Goal: Task Accomplishment & Management: Use online tool/utility

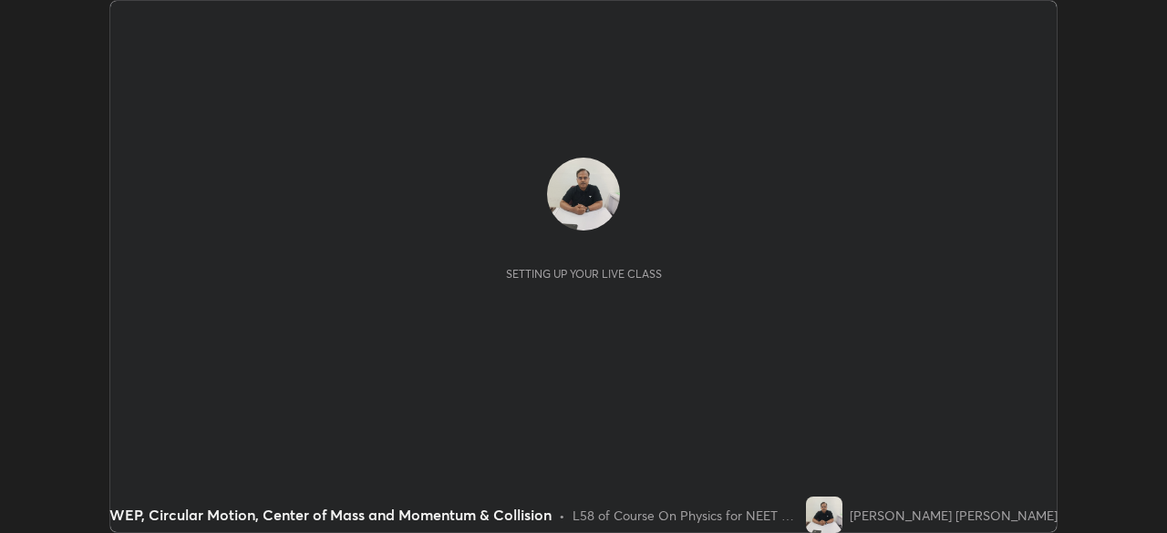
scroll to position [533, 1166]
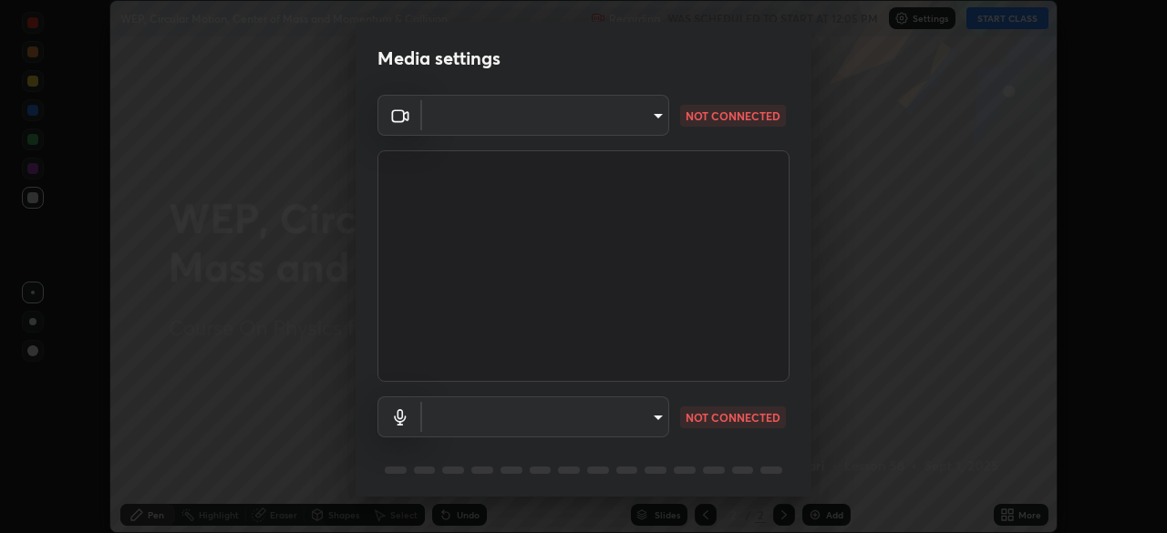
type input "d5d1096bb91751ddbc4e14a102c0e37309a205399cb77019be1f1076424a97fc"
type input "default"
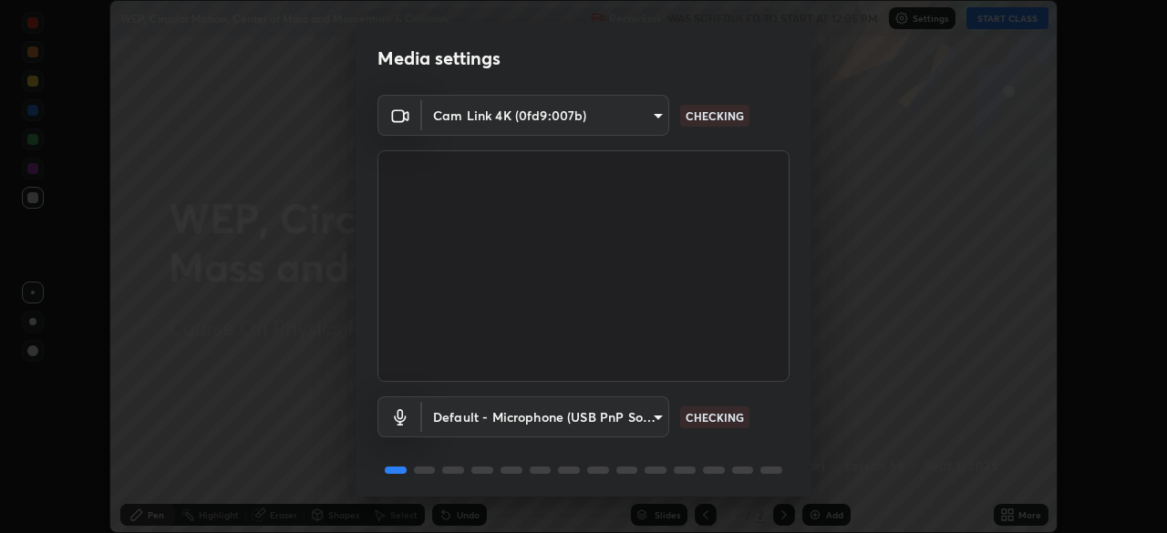
scroll to position [65, 0]
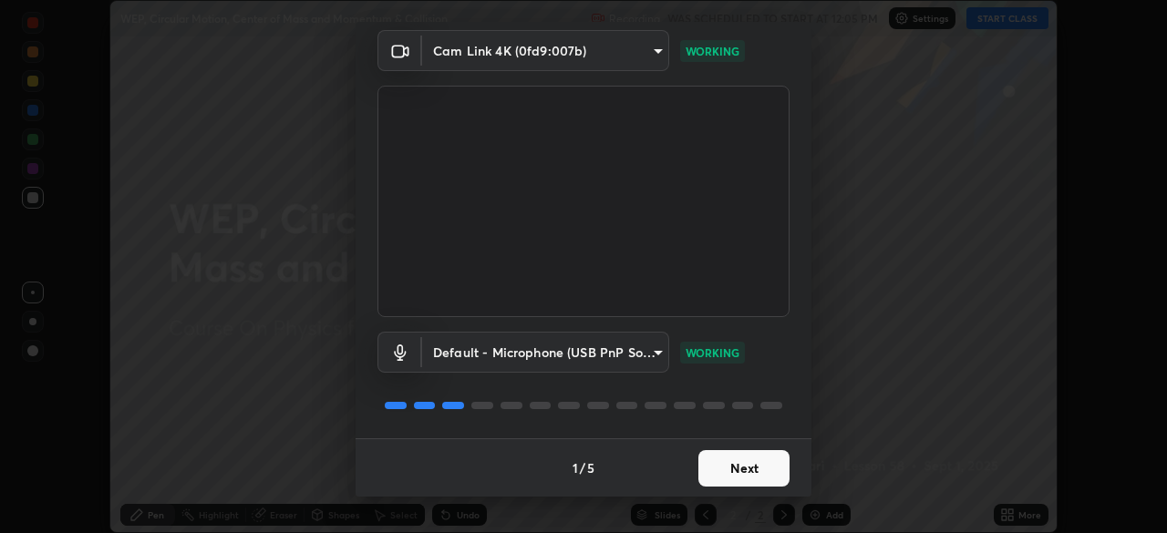
click at [755, 465] on button "Next" at bounding box center [743, 468] width 91 height 36
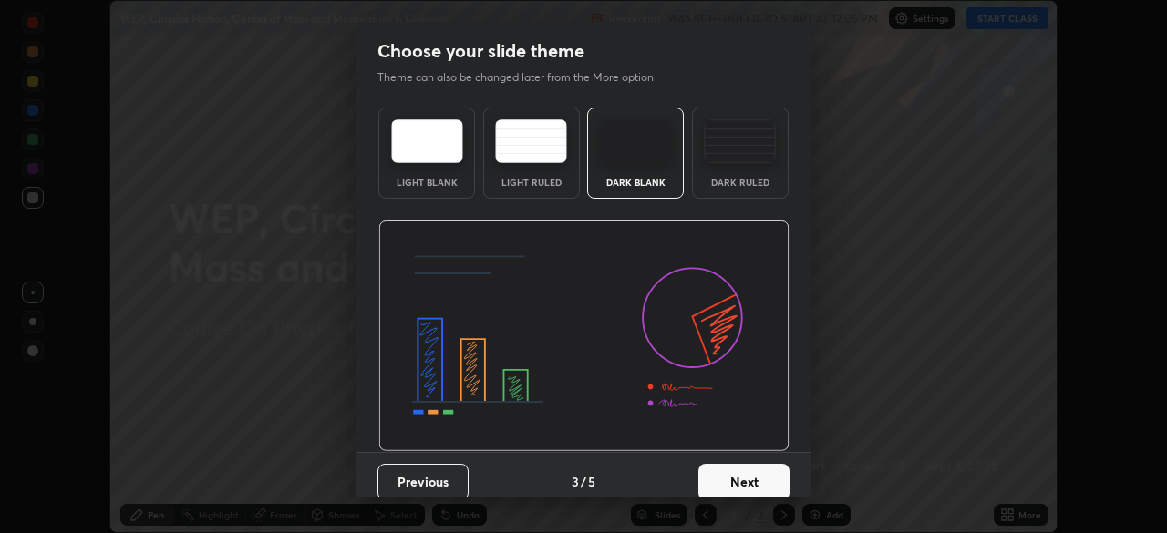
click at [764, 469] on button "Next" at bounding box center [743, 482] width 91 height 36
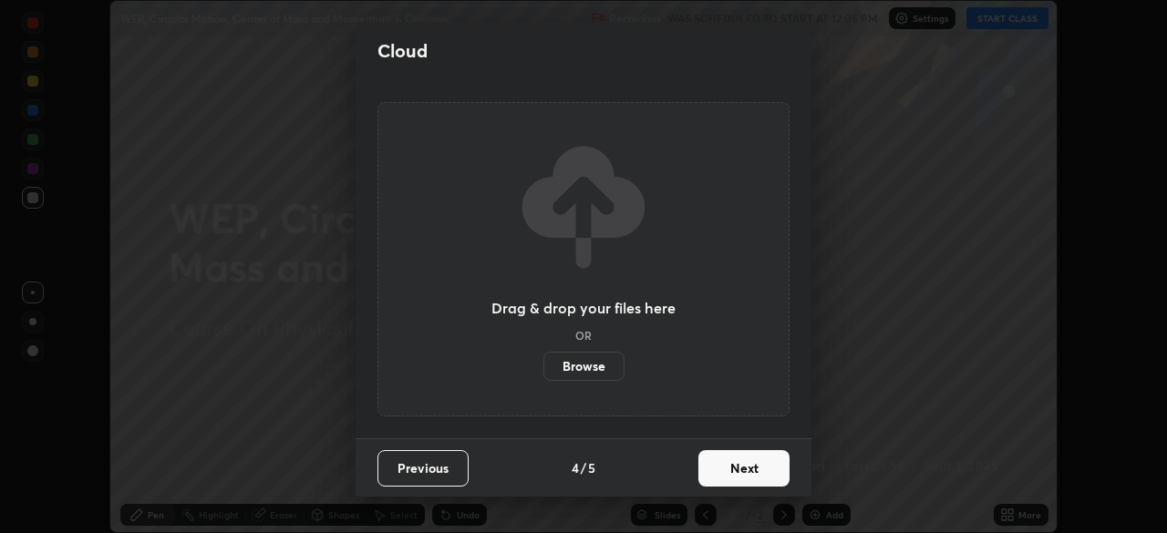
click at [766, 474] on button "Next" at bounding box center [743, 468] width 91 height 36
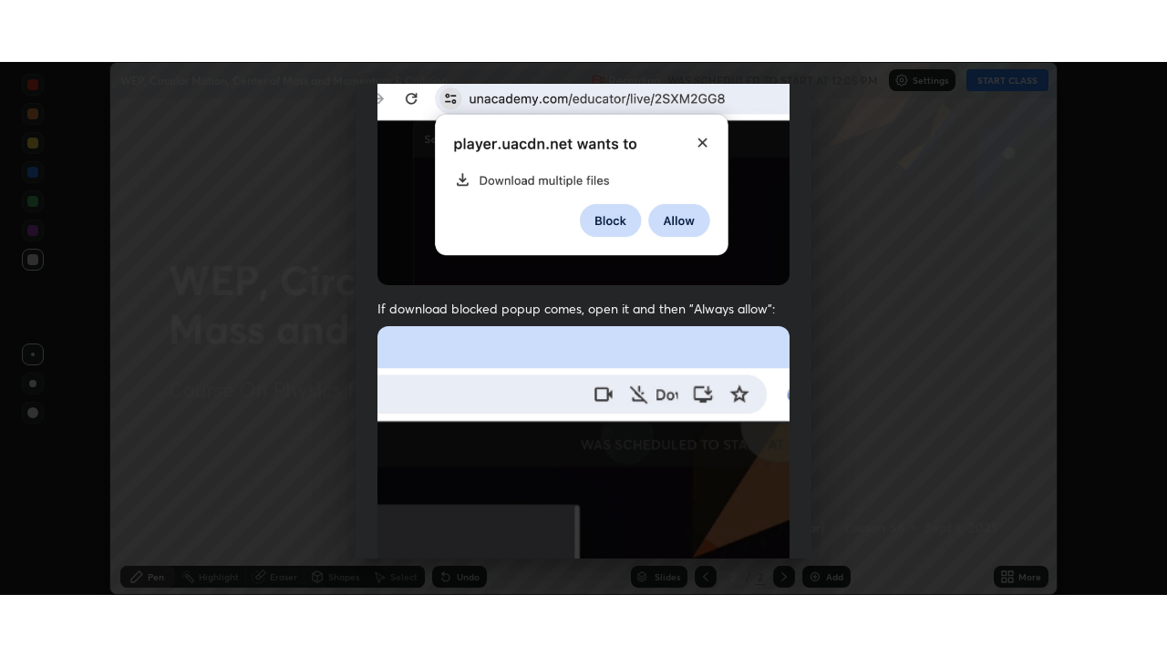
scroll to position [437, 0]
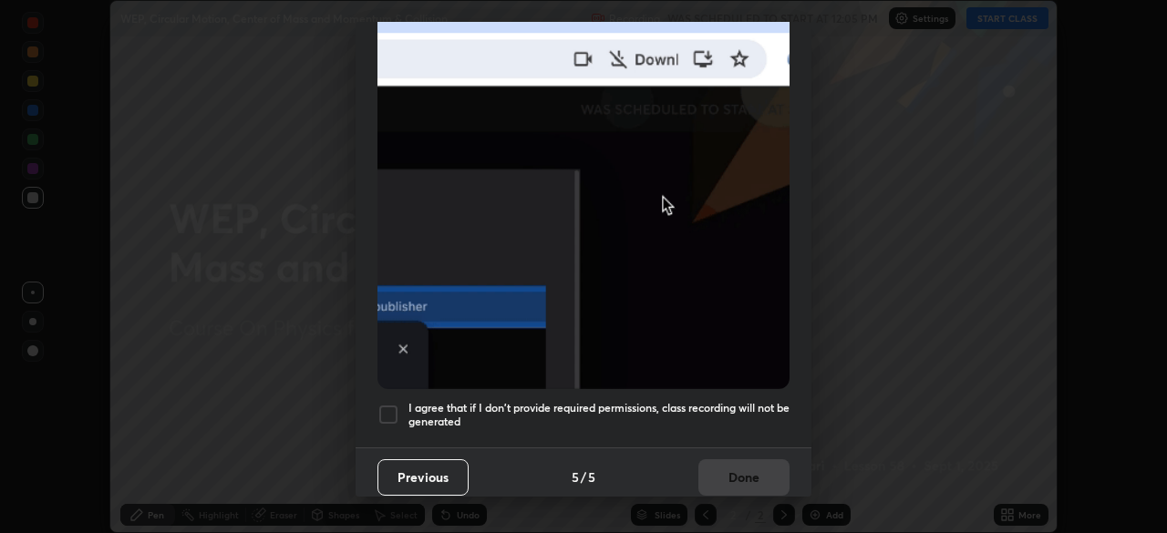
click at [740, 403] on h5 "I agree that if I don't provide required permissions, class recording will not …" at bounding box center [598, 415] width 381 height 28
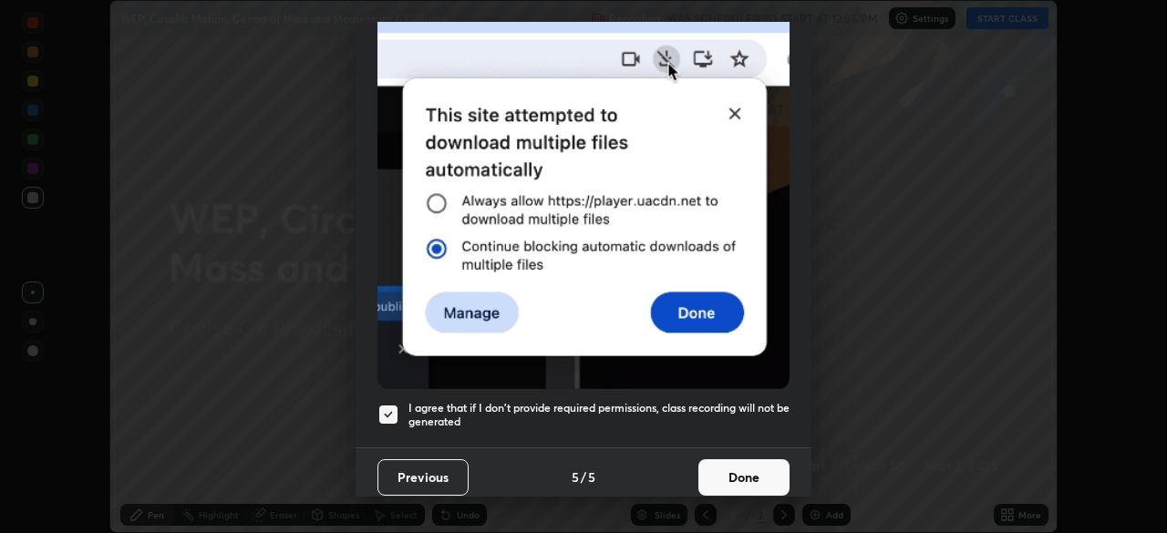
click at [752, 465] on button "Done" at bounding box center [743, 477] width 91 height 36
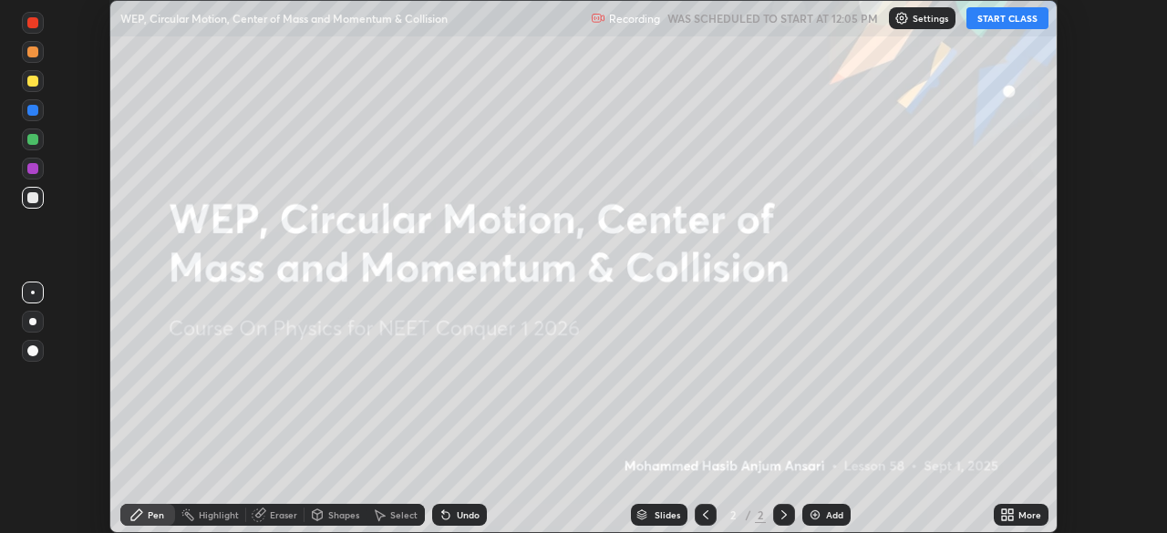
click at [1003, 25] on button "START CLASS" at bounding box center [1007, 18] width 82 height 22
click at [1008, 511] on icon at bounding box center [1010, 512] width 5 height 5
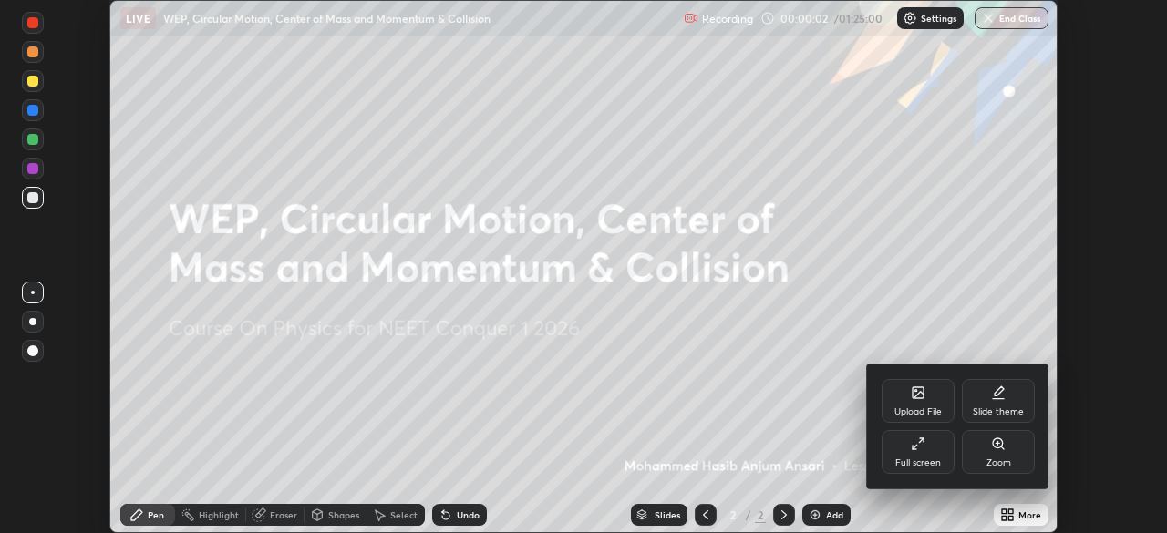
click at [927, 453] on div "Full screen" at bounding box center [918, 452] width 73 height 44
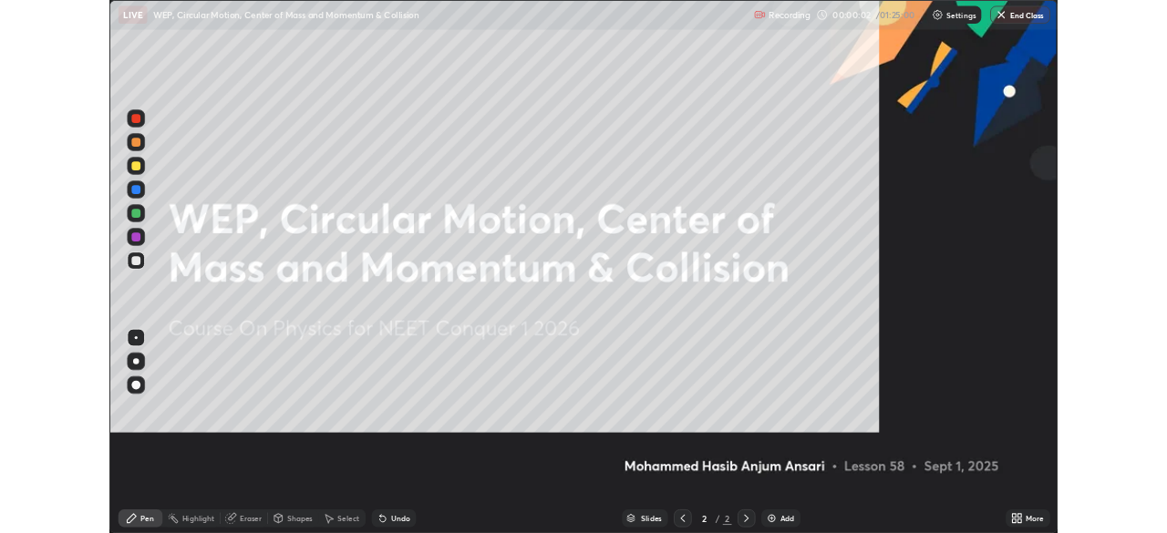
scroll to position [656, 1167]
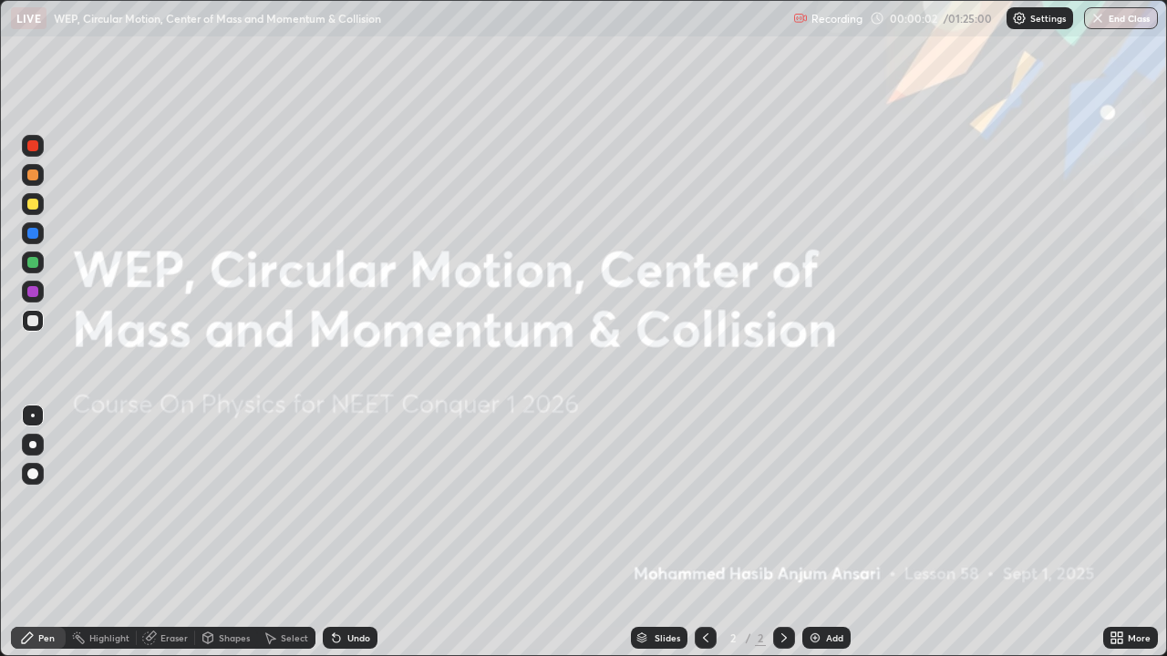
click at [826, 532] on div "Add" at bounding box center [834, 638] width 17 height 9
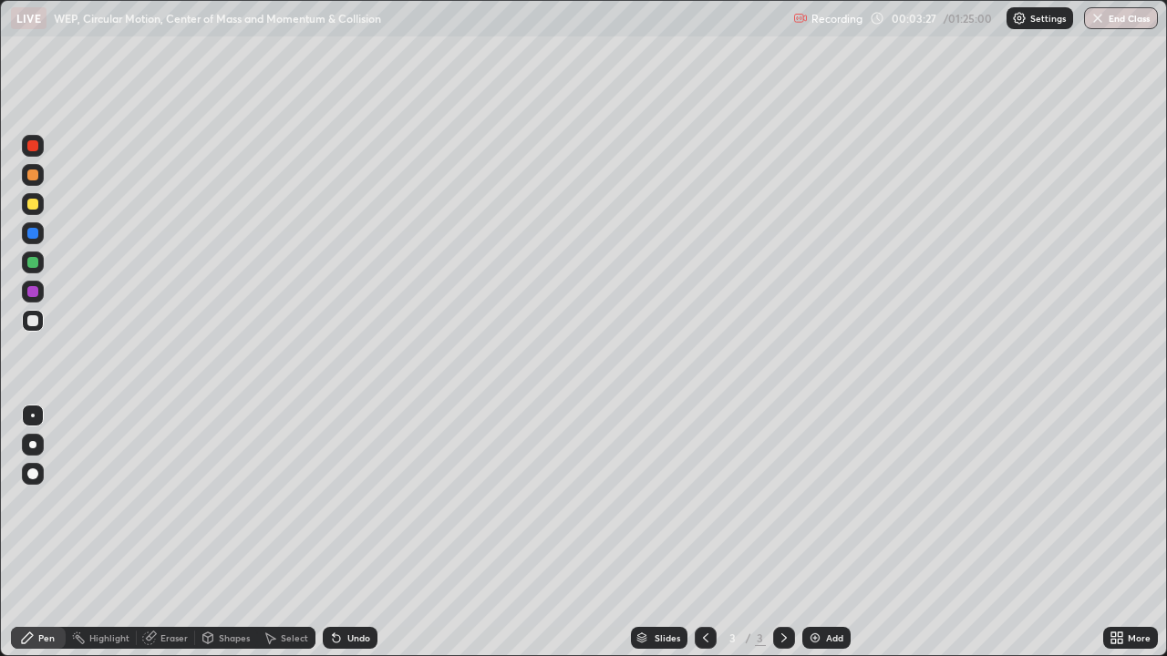
click at [37, 150] on div at bounding box center [33, 146] width 22 height 22
click at [36, 447] on div at bounding box center [33, 445] width 22 height 22
click at [298, 532] on div "Select" at bounding box center [294, 638] width 27 height 9
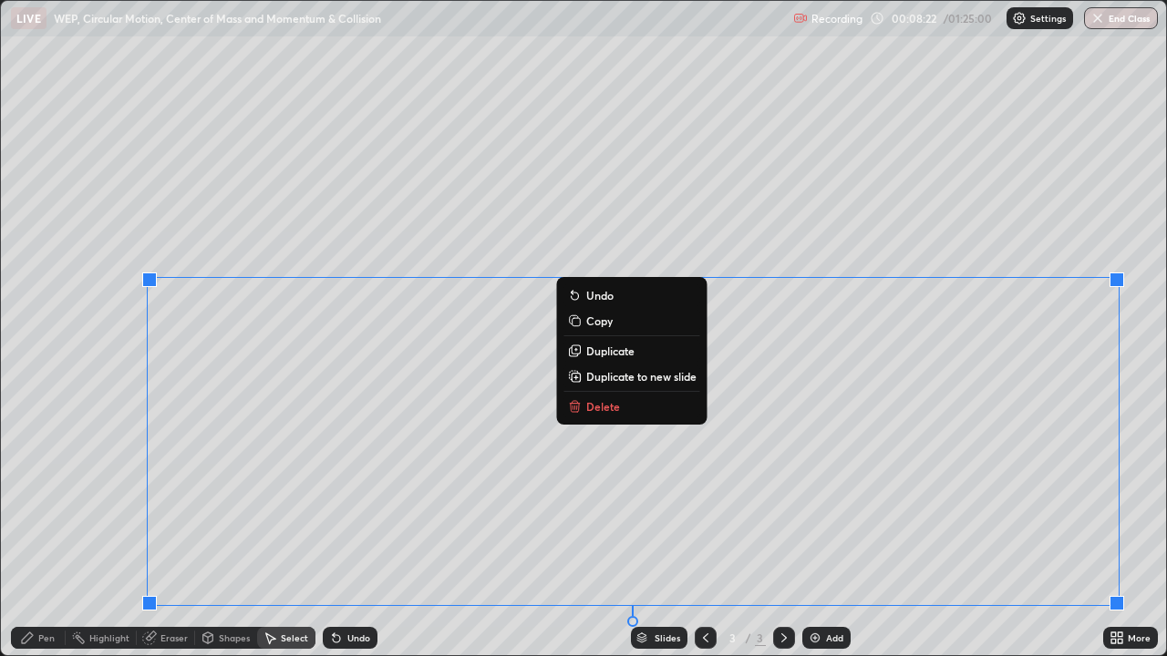
click at [586, 407] on p "Delete" at bounding box center [603, 406] width 34 height 15
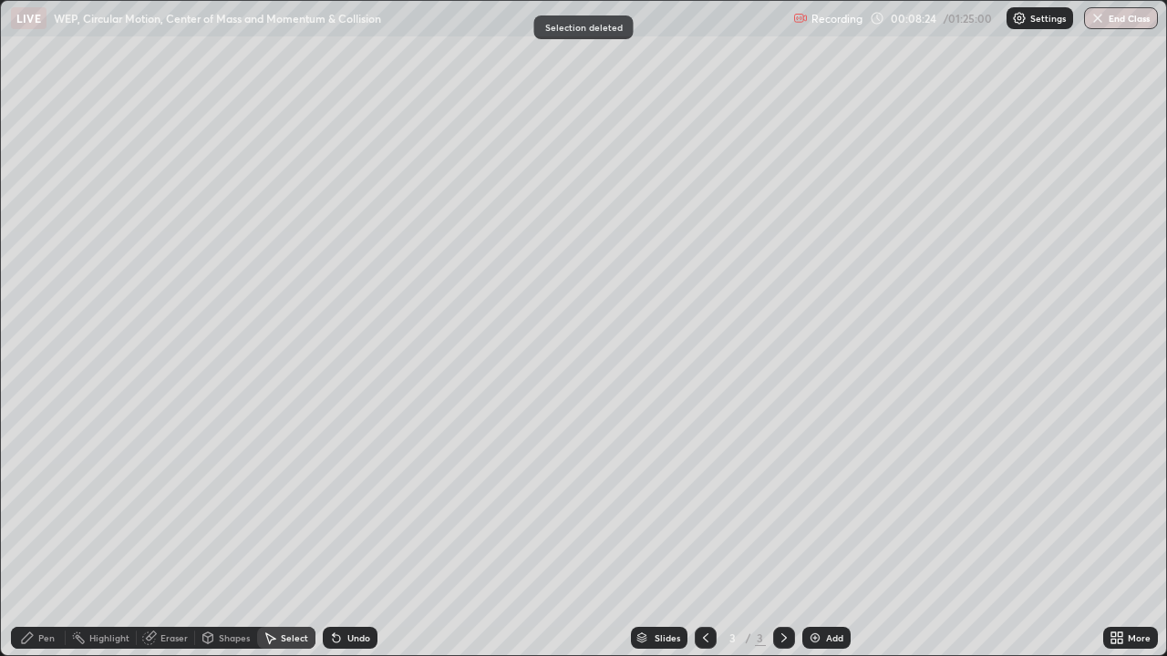
click at [59, 532] on div "Pen" at bounding box center [38, 638] width 55 height 22
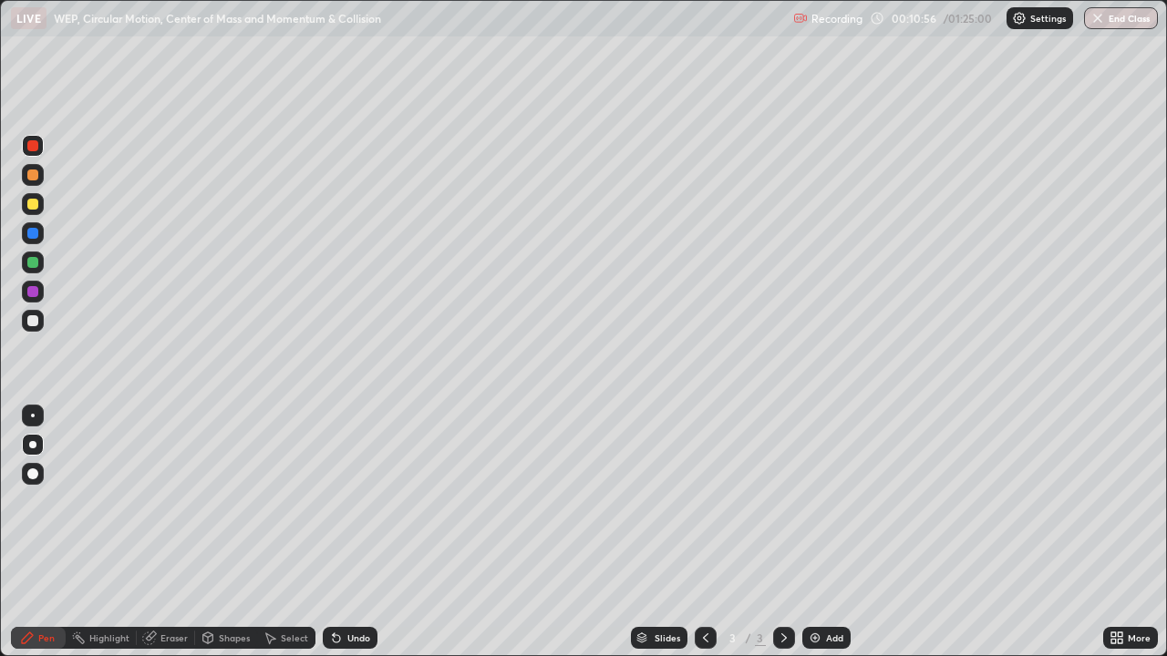
click at [361, 532] on div "Undo" at bounding box center [358, 638] width 23 height 9
click at [34, 321] on div at bounding box center [32, 320] width 11 height 11
click at [37, 298] on div at bounding box center [33, 292] width 22 height 22
click at [177, 532] on div "Eraser" at bounding box center [173, 638] width 27 height 9
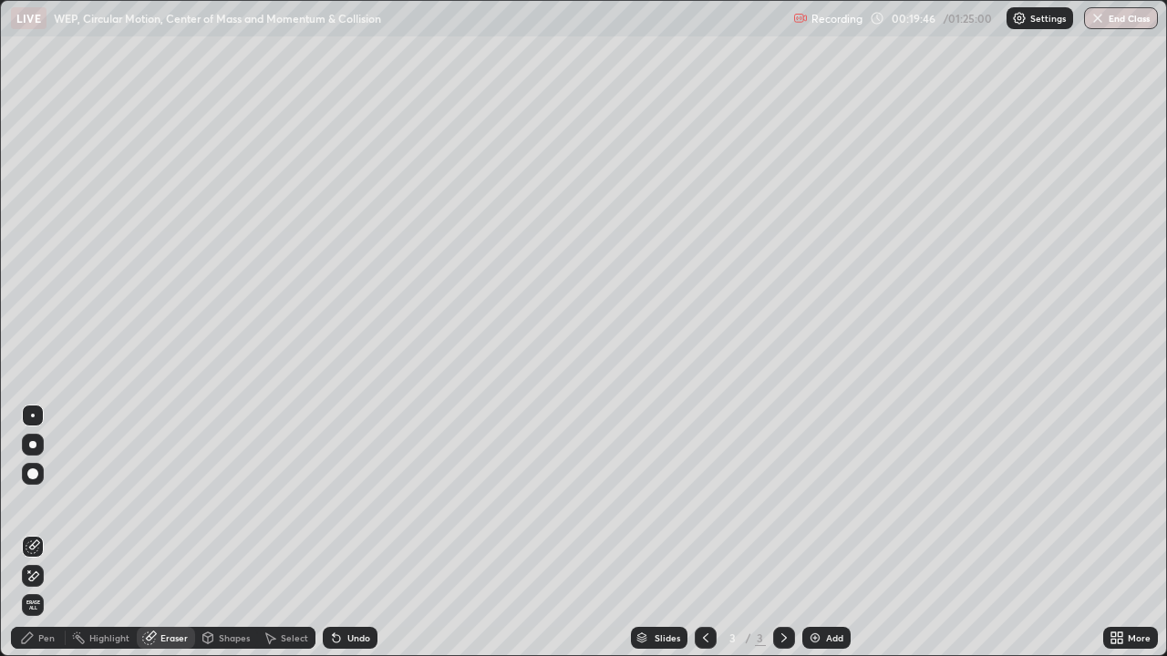
click at [34, 443] on div at bounding box center [32, 444] width 7 height 7
click at [353, 532] on div "Undo" at bounding box center [358, 638] width 23 height 9
click at [49, 532] on div "Pen" at bounding box center [38, 638] width 55 height 22
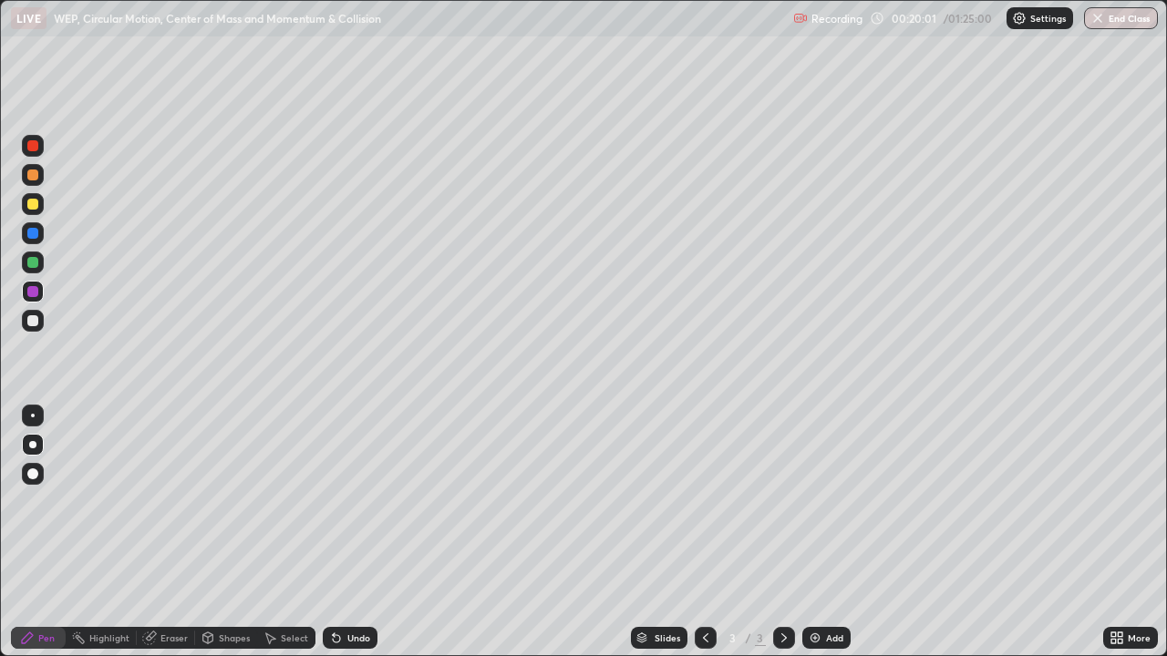
click at [33, 293] on div at bounding box center [32, 291] width 11 height 11
click at [36, 322] on div at bounding box center [32, 320] width 11 height 11
click at [34, 204] on div at bounding box center [32, 204] width 11 height 11
click at [185, 532] on div "Eraser" at bounding box center [173, 638] width 27 height 9
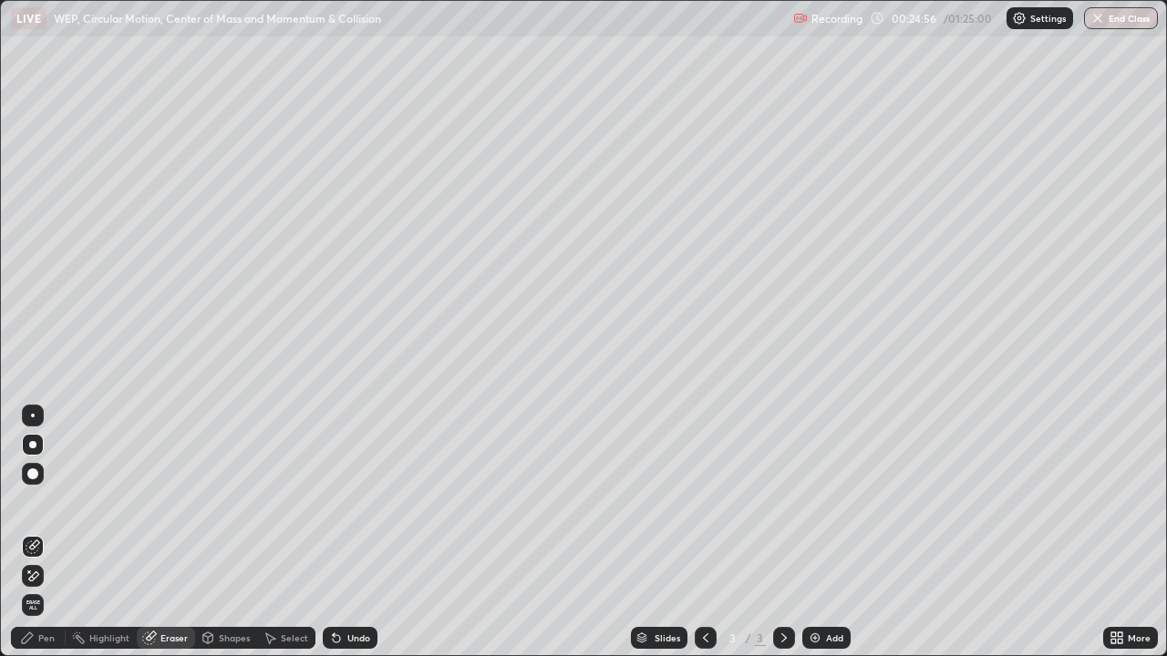
click at [55, 532] on div "Pen" at bounding box center [38, 638] width 55 height 22
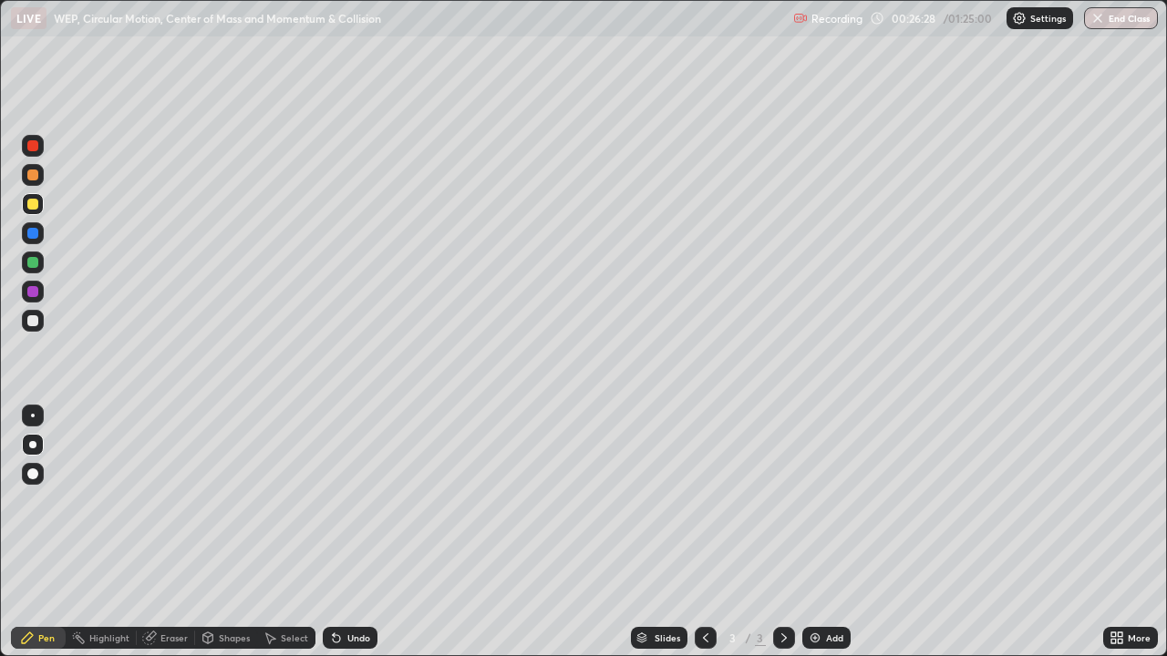
click at [300, 532] on div "Select" at bounding box center [294, 638] width 27 height 9
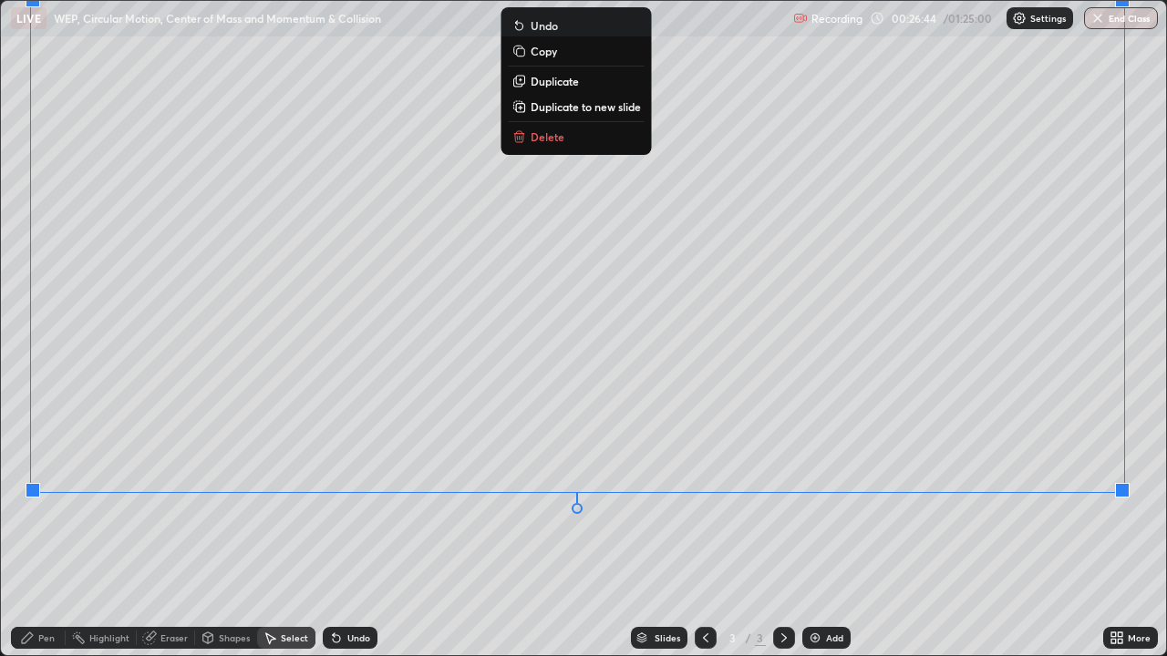
click at [1058, 532] on div "0 ° Undo Copy Duplicate Duplicate to new slide Delete" at bounding box center [583, 328] width 1165 height 655
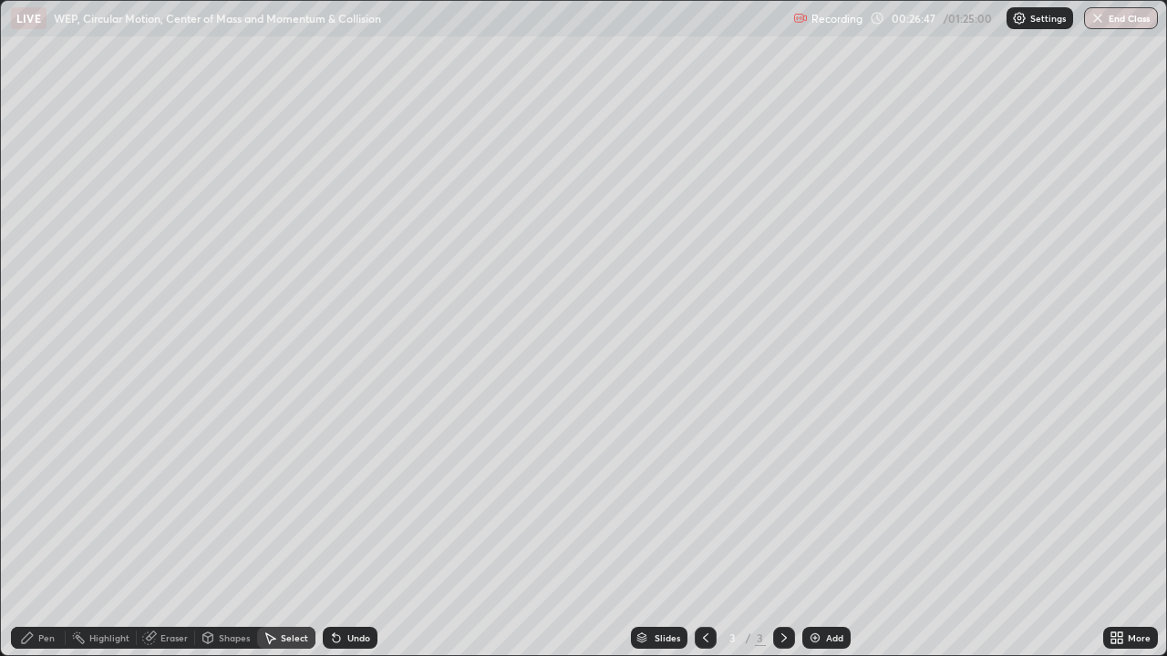
click at [57, 532] on div "Pen" at bounding box center [38, 638] width 55 height 22
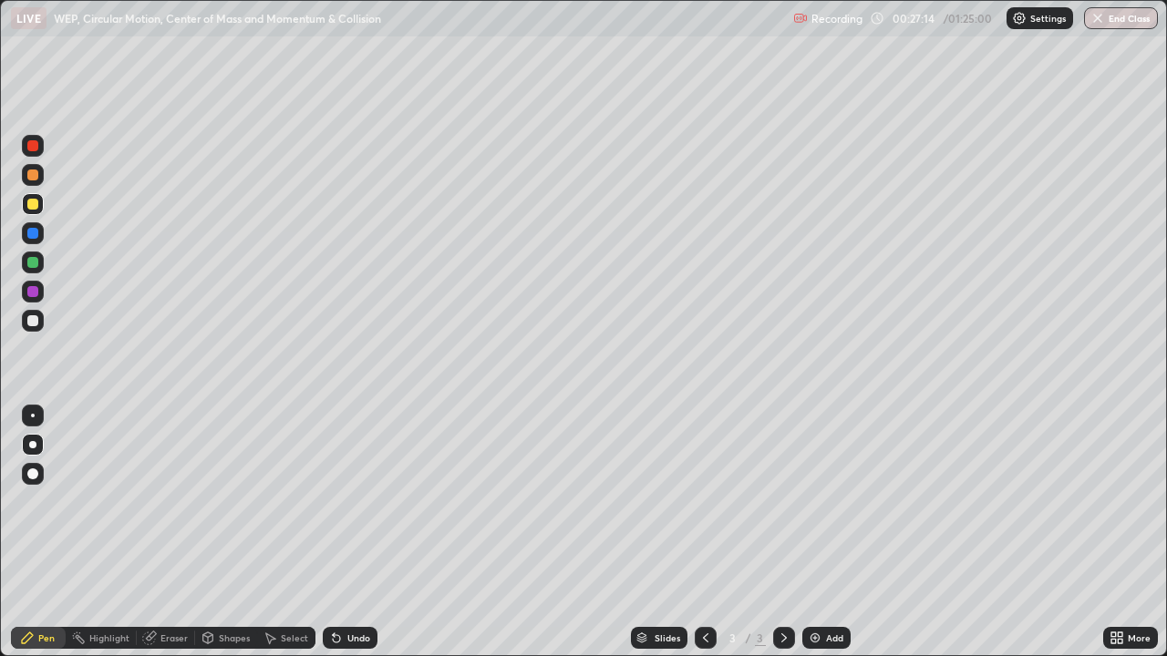
click at [41, 299] on div at bounding box center [33, 292] width 22 height 22
click at [816, 532] on img at bounding box center [815, 638] width 15 height 15
click at [704, 532] on icon at bounding box center [705, 638] width 15 height 15
click at [779, 532] on icon at bounding box center [784, 638] width 15 height 15
click at [34, 323] on div at bounding box center [32, 320] width 11 height 11
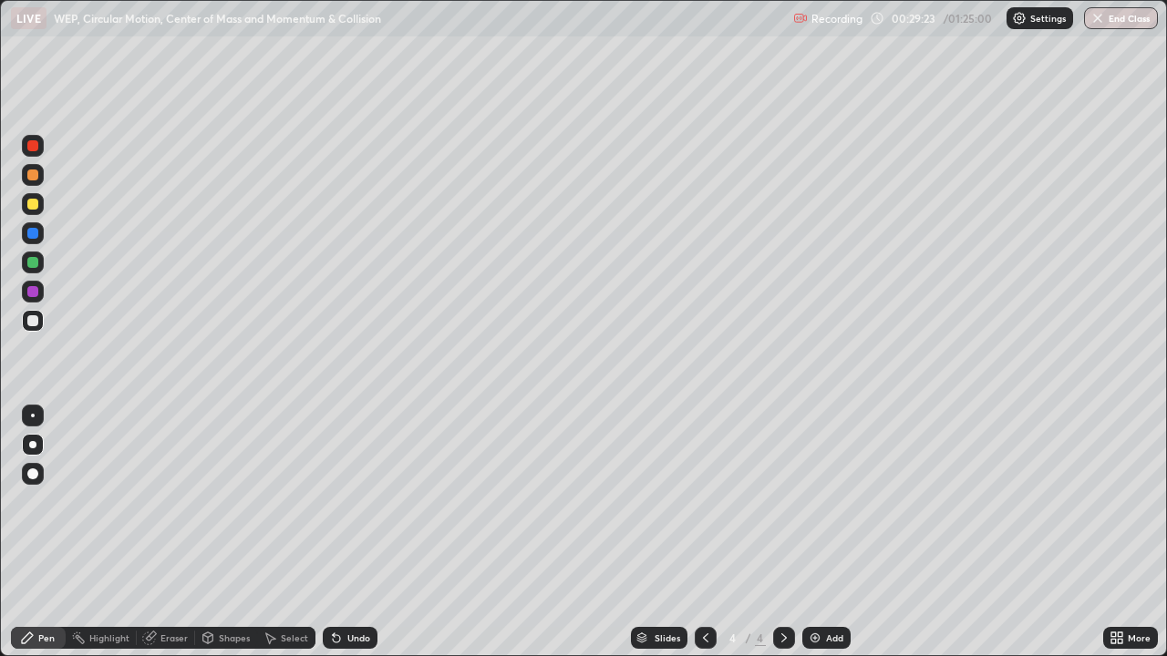
click at [353, 532] on div "Undo" at bounding box center [358, 638] width 23 height 9
click at [291, 532] on div "Select" at bounding box center [294, 638] width 27 height 9
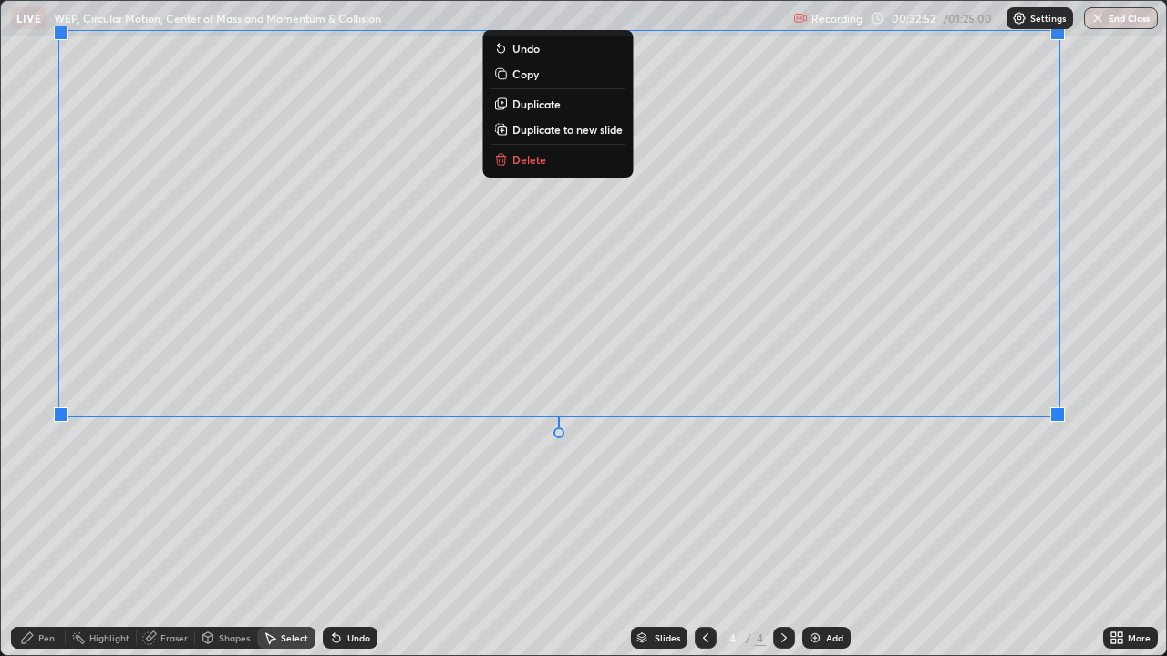
click at [773, 479] on div "0 ° Undo Copy Duplicate Duplicate to new slide Delete" at bounding box center [583, 328] width 1165 height 655
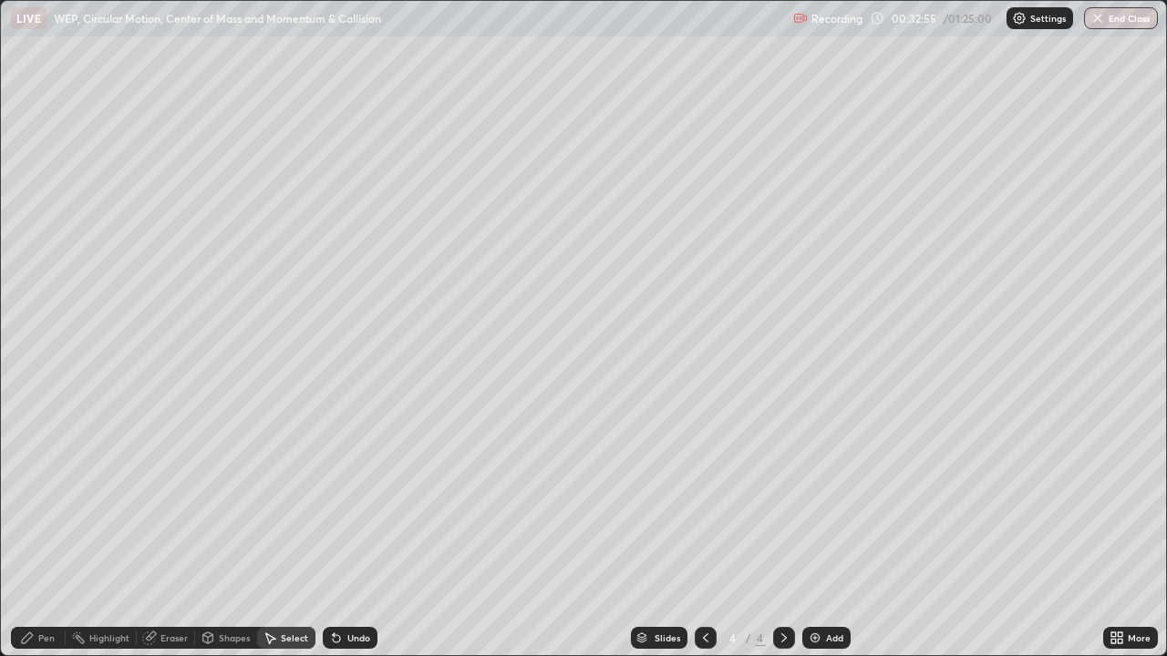
click at [56, 532] on div "Pen" at bounding box center [38, 638] width 55 height 22
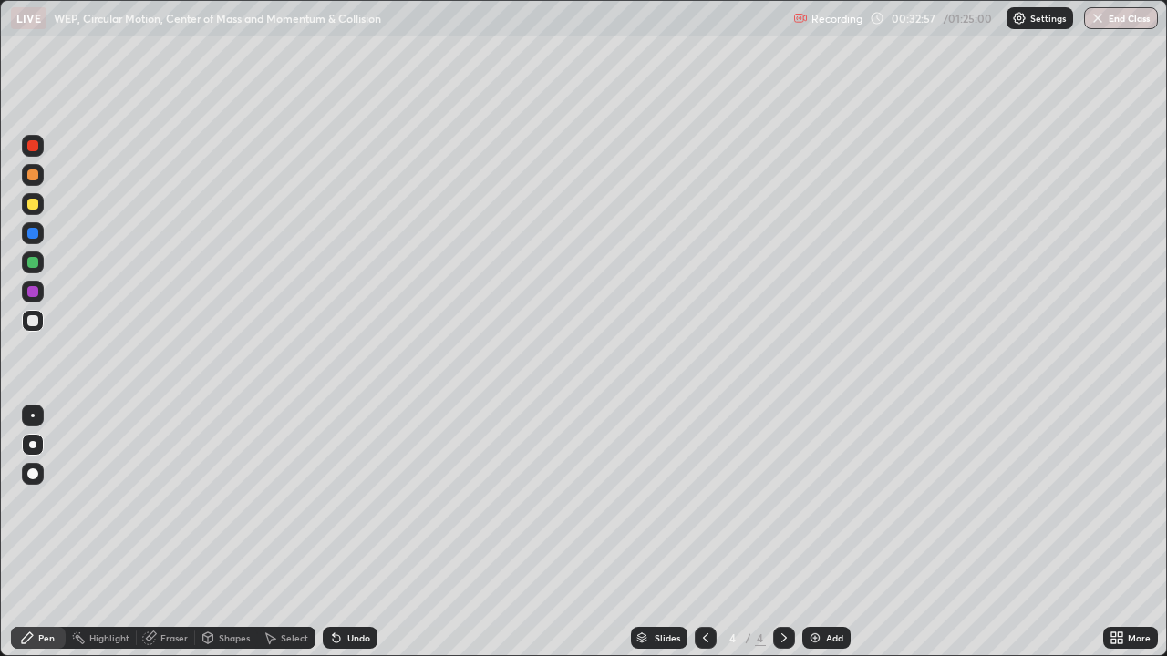
click at [35, 299] on div at bounding box center [33, 292] width 22 height 22
click at [34, 325] on div at bounding box center [32, 320] width 11 height 11
click at [703, 532] on icon at bounding box center [705, 638] width 5 height 9
click at [701, 532] on icon at bounding box center [705, 638] width 15 height 15
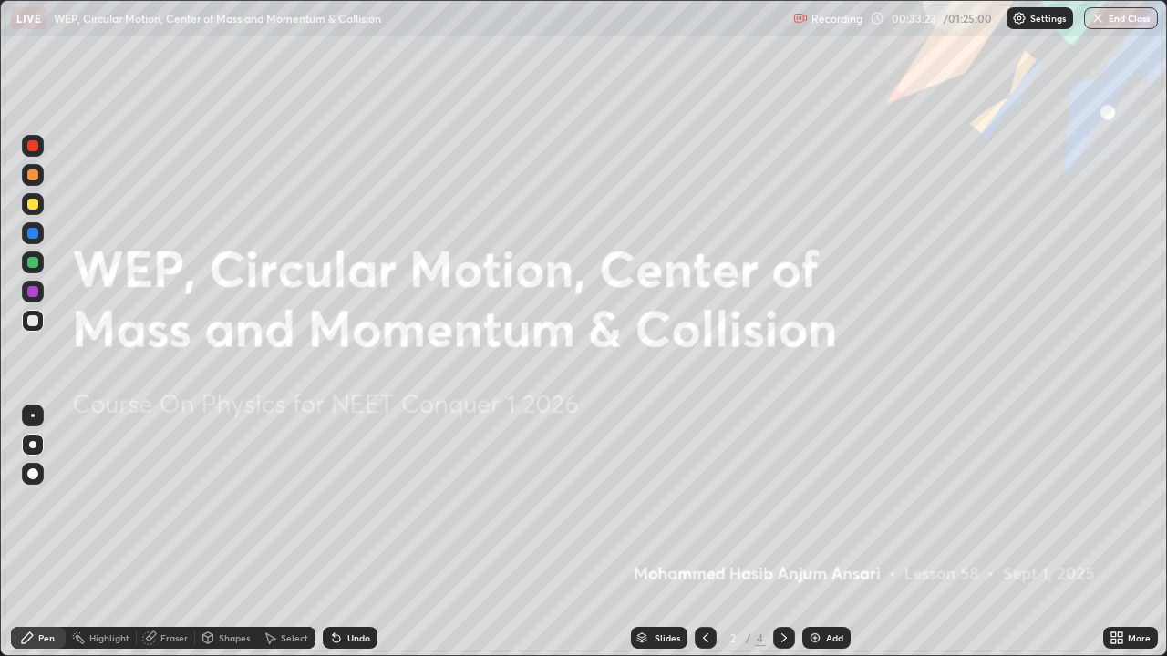
click at [782, 532] on icon at bounding box center [784, 638] width 15 height 15
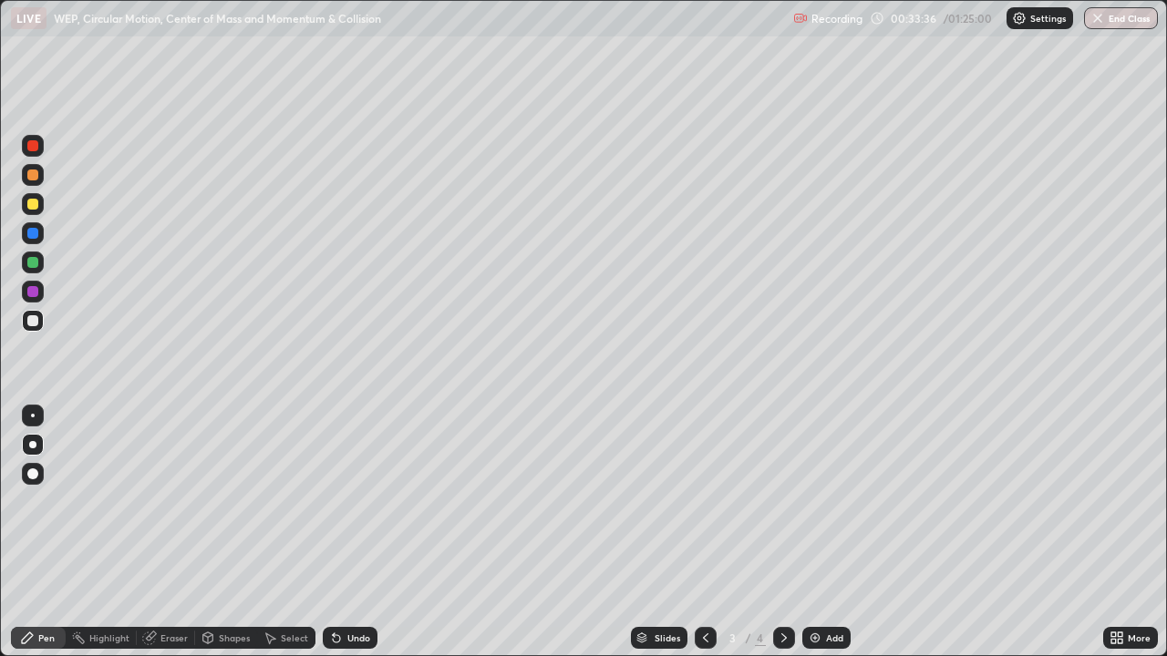
click at [782, 532] on icon at bounding box center [783, 638] width 5 height 9
click at [362, 532] on div "Undo" at bounding box center [358, 638] width 23 height 9
click at [355, 532] on div "Undo" at bounding box center [358, 638] width 23 height 9
click at [353, 532] on div "Undo" at bounding box center [358, 638] width 23 height 9
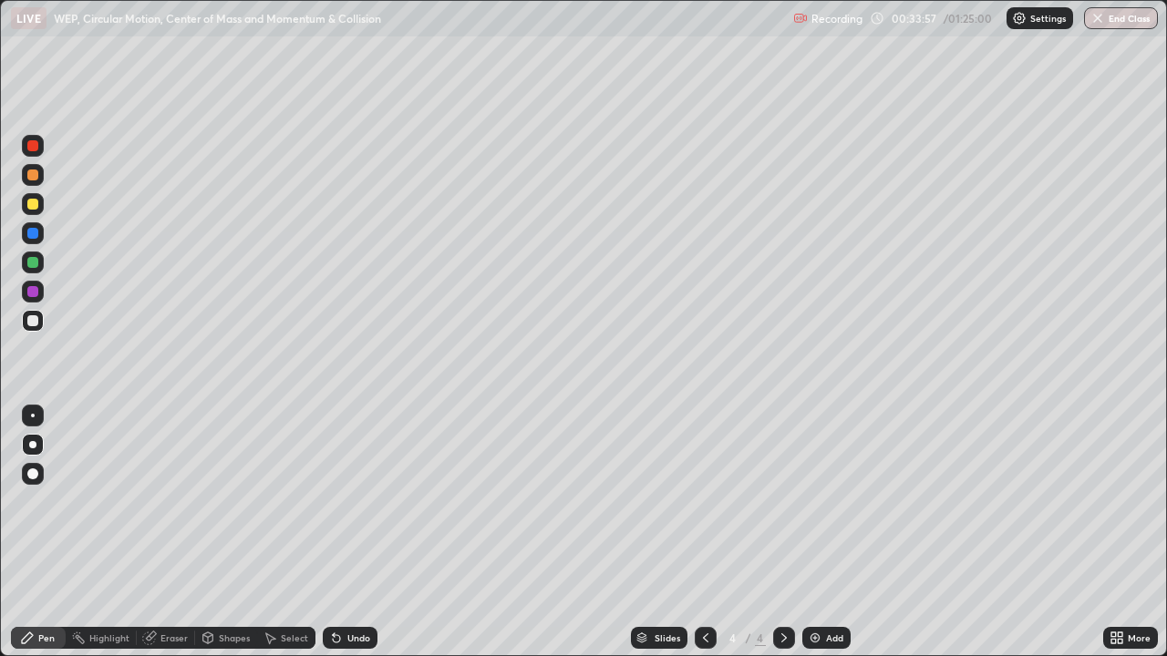
click at [355, 532] on div "Undo" at bounding box center [350, 638] width 55 height 22
click at [40, 300] on div at bounding box center [33, 292] width 22 height 22
click at [815, 532] on img at bounding box center [815, 638] width 15 height 15
click at [34, 321] on div at bounding box center [32, 320] width 11 height 11
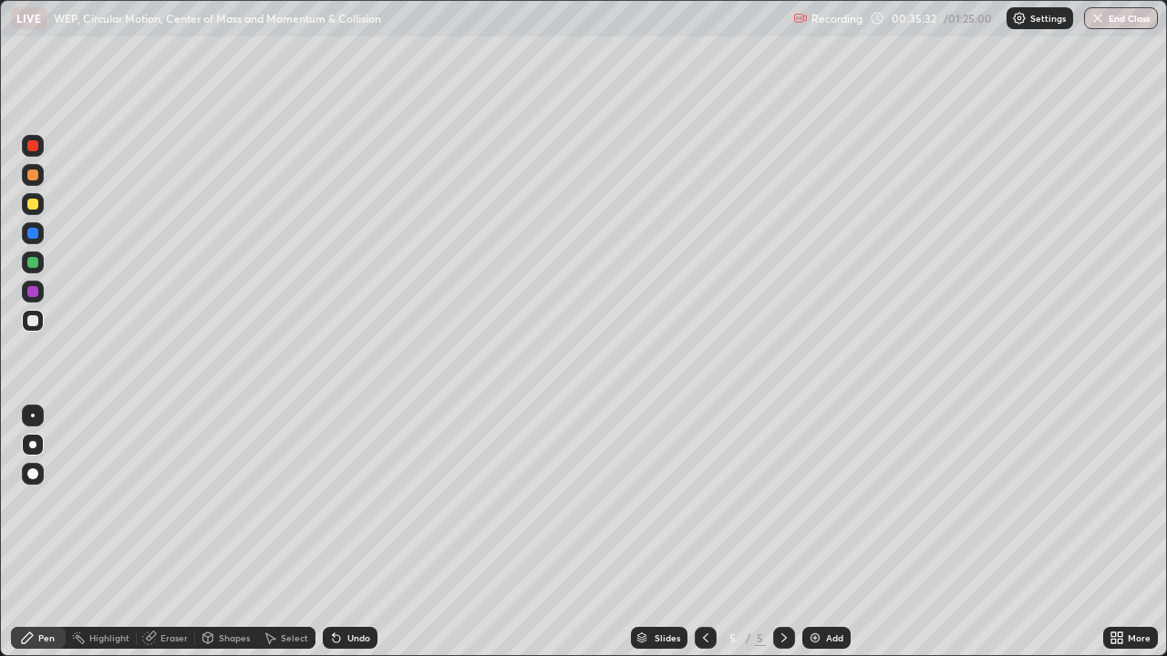
click at [34, 294] on div at bounding box center [32, 291] width 11 height 11
click at [35, 235] on div at bounding box center [32, 233] width 11 height 11
click at [36, 273] on div at bounding box center [33, 263] width 22 height 22
click at [173, 532] on div "Eraser" at bounding box center [173, 638] width 27 height 9
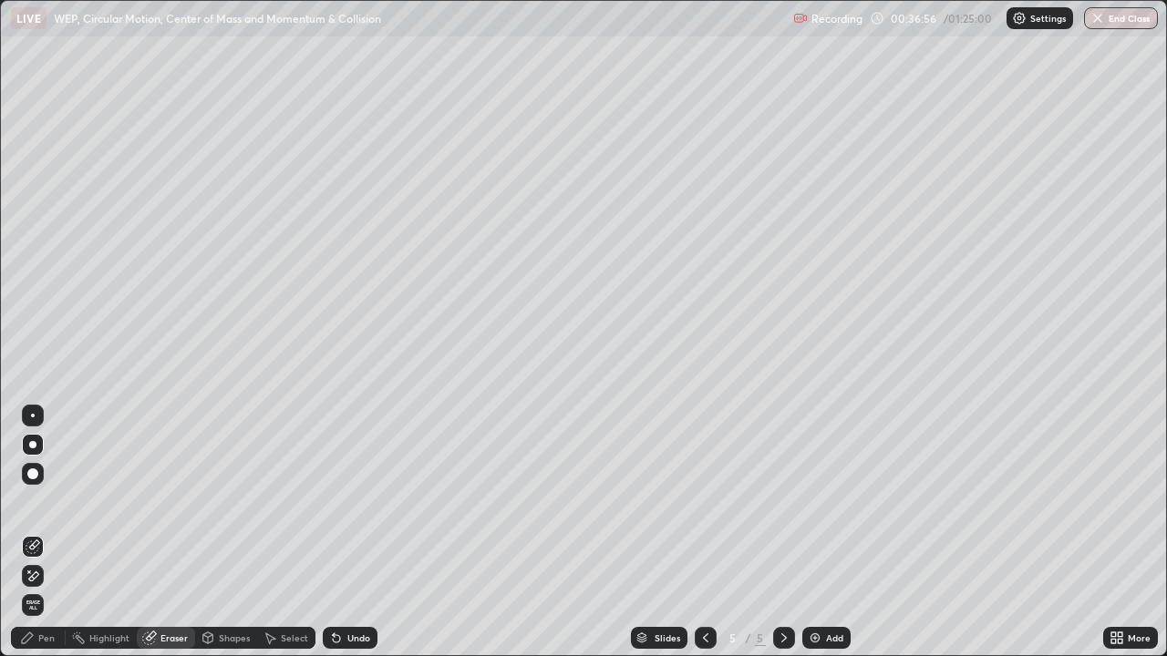
click at [46, 532] on div "Pen" at bounding box center [46, 638] width 16 height 9
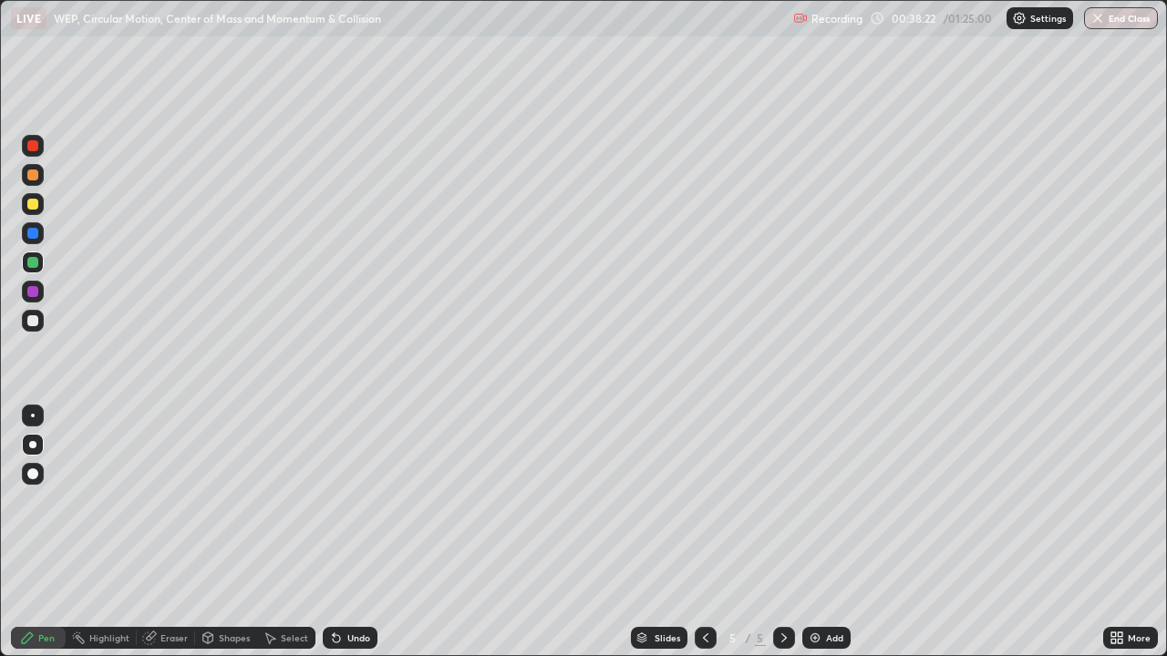
click at [780, 532] on icon at bounding box center [784, 638] width 15 height 15
click at [814, 532] on img at bounding box center [815, 638] width 15 height 15
click at [1118, 532] on icon at bounding box center [1116, 638] width 15 height 15
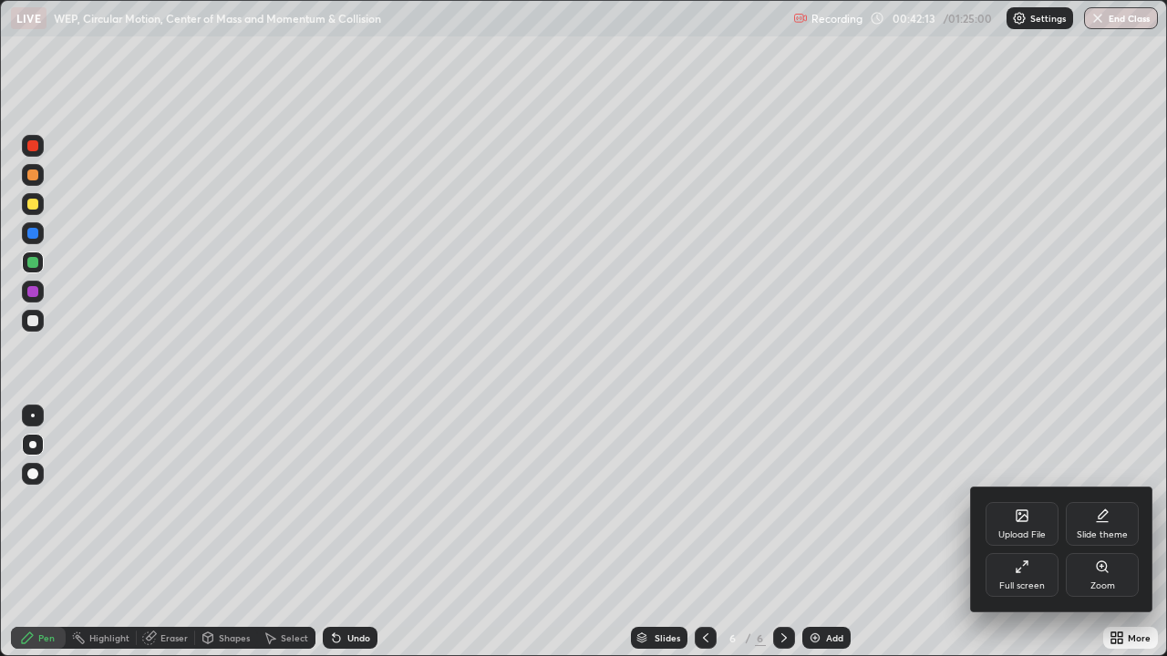
click at [1026, 525] on div "Upload File" at bounding box center [1022, 524] width 73 height 44
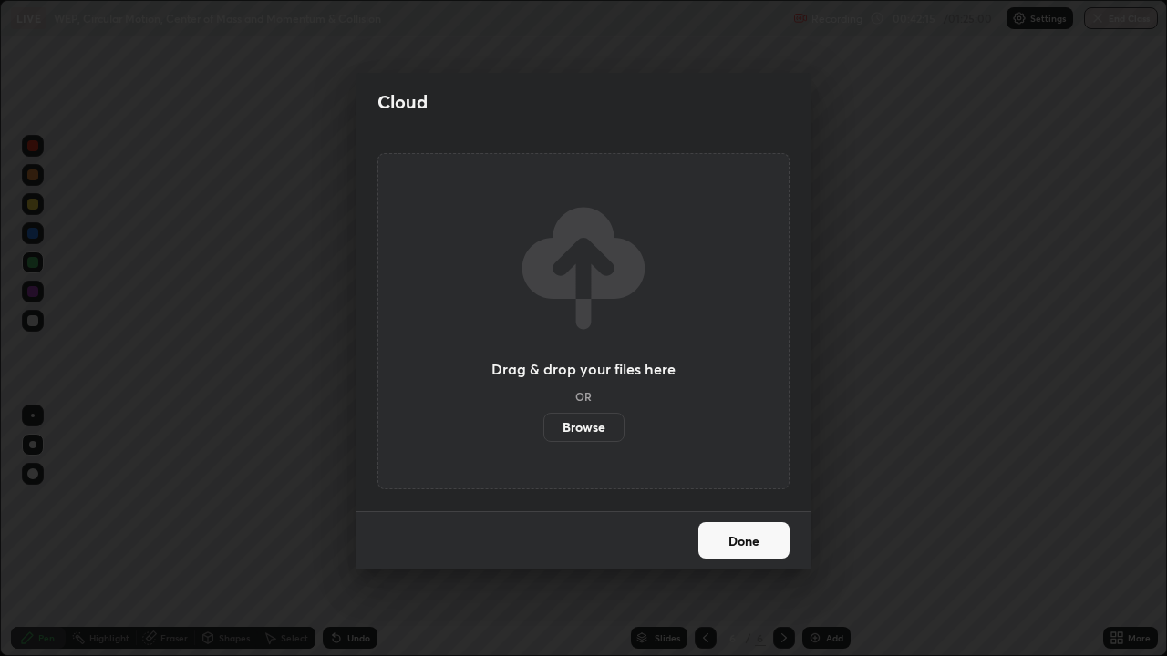
click at [589, 427] on label "Browse" at bounding box center [583, 427] width 81 height 29
click at [543, 427] on input "Browse" at bounding box center [543, 427] width 0 height 29
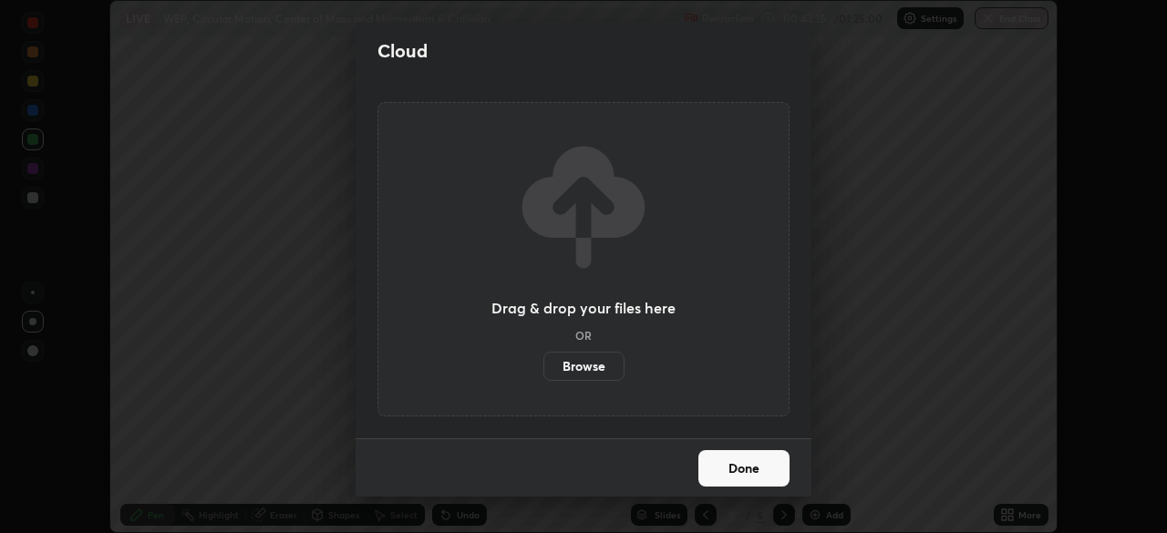
scroll to position [90632, 89999]
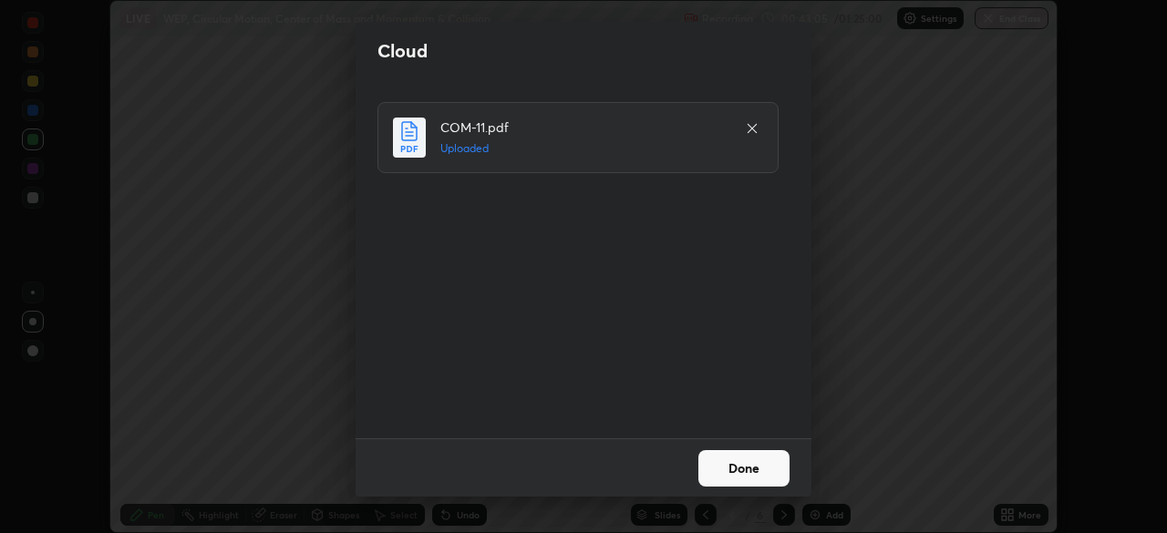
click at [716, 474] on button "Done" at bounding box center [743, 468] width 91 height 36
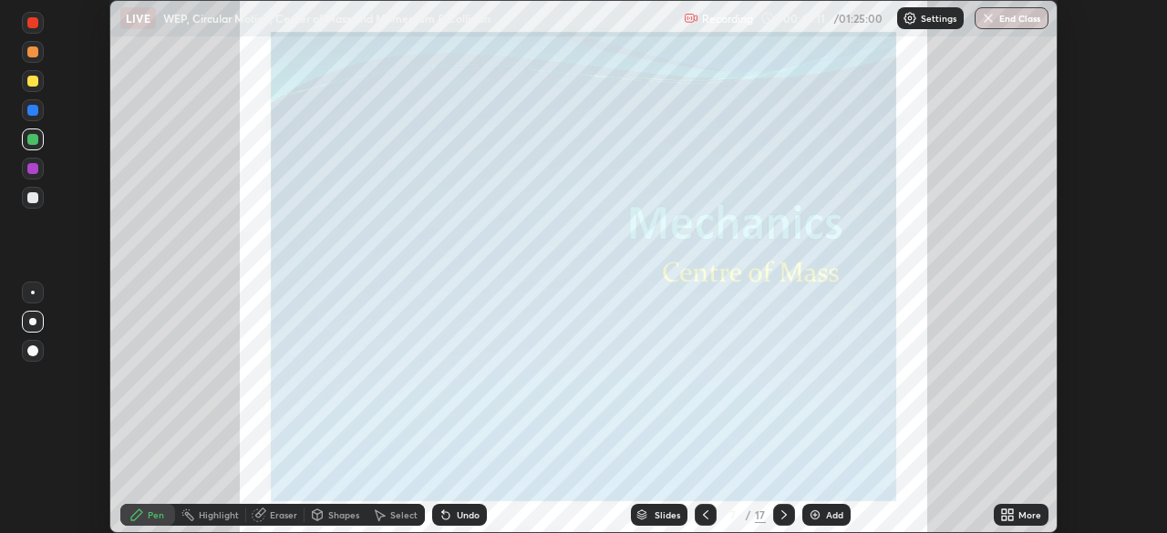
click at [782, 515] on icon at bounding box center [784, 515] width 15 height 15
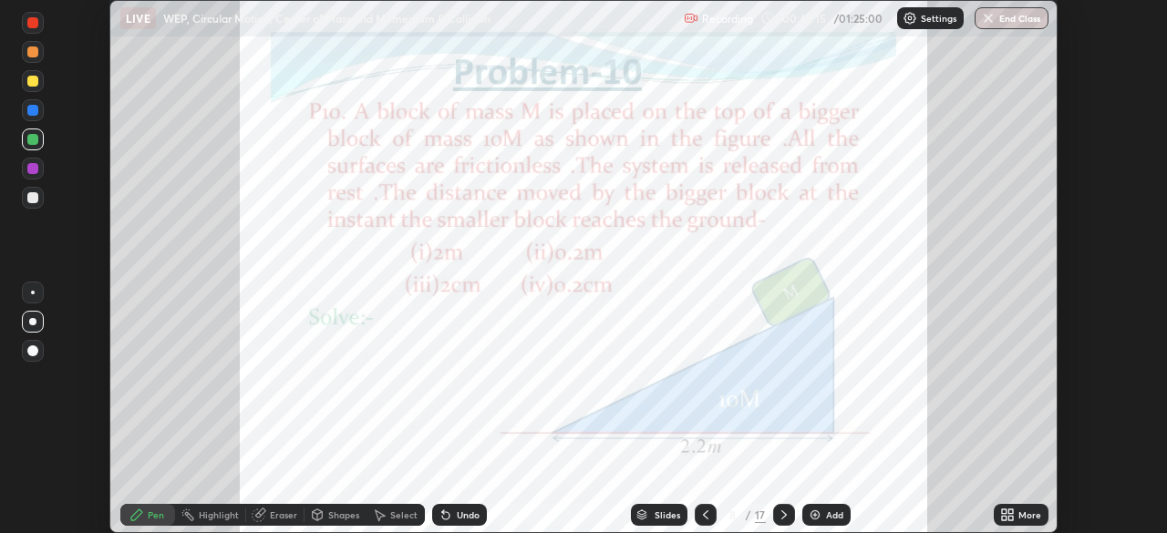
click at [704, 515] on icon at bounding box center [705, 515] width 15 height 15
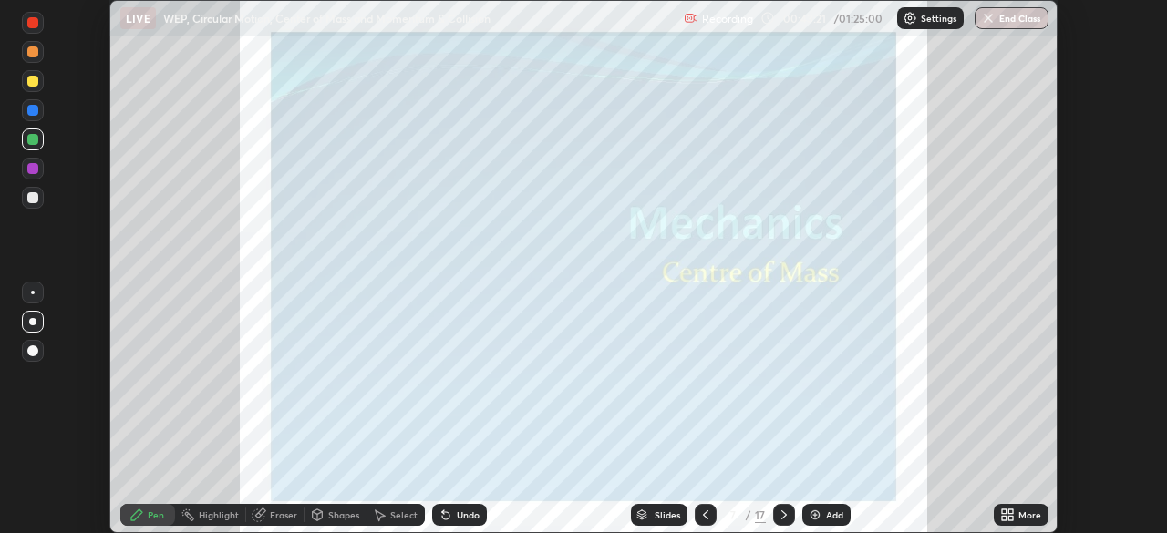
click at [1006, 511] on icon at bounding box center [1004, 512] width 5 height 5
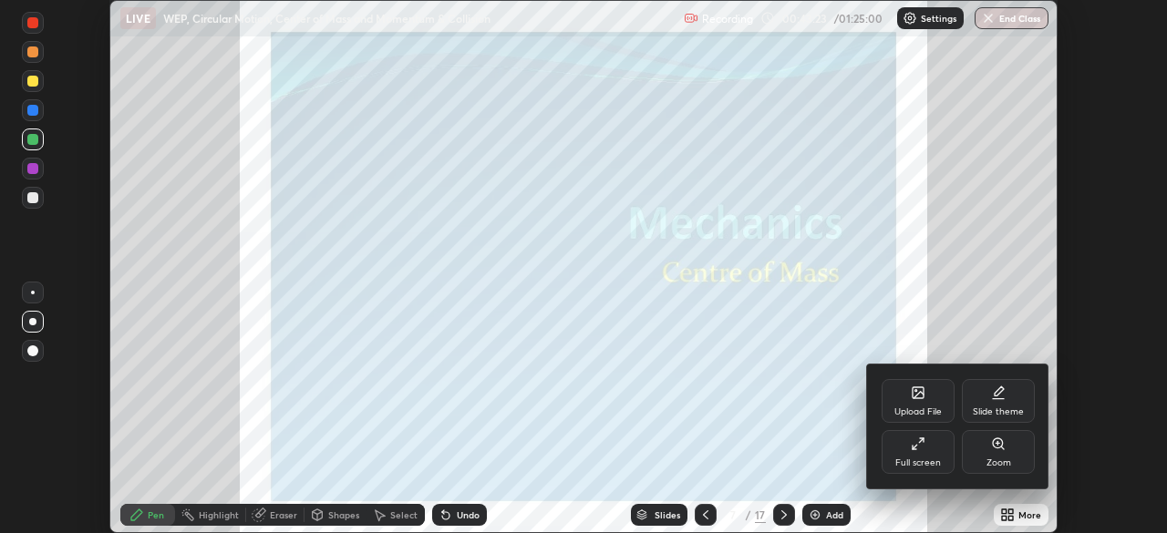
click at [924, 408] on div "Upload File" at bounding box center [917, 412] width 47 height 9
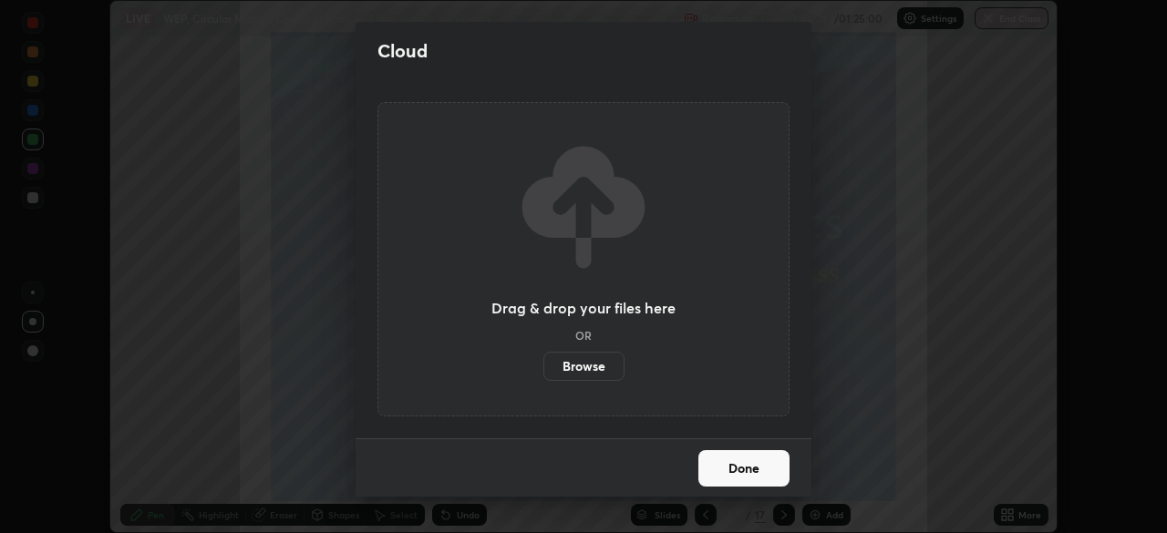
click at [580, 371] on label "Browse" at bounding box center [583, 366] width 81 height 29
click at [543, 371] on input "Browse" at bounding box center [543, 366] width 0 height 29
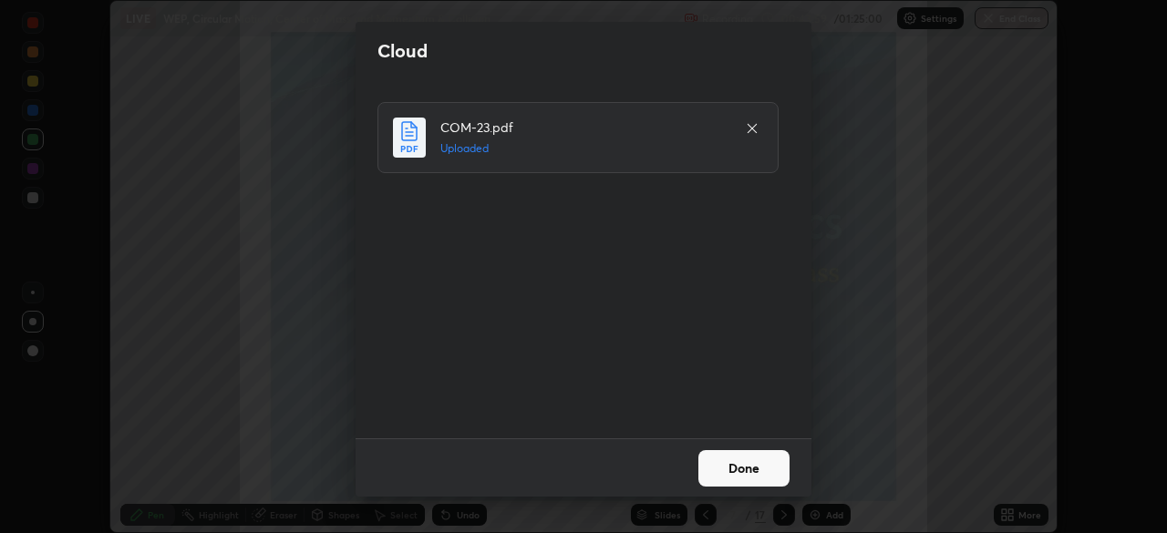
click at [739, 470] on button "Done" at bounding box center [743, 468] width 91 height 36
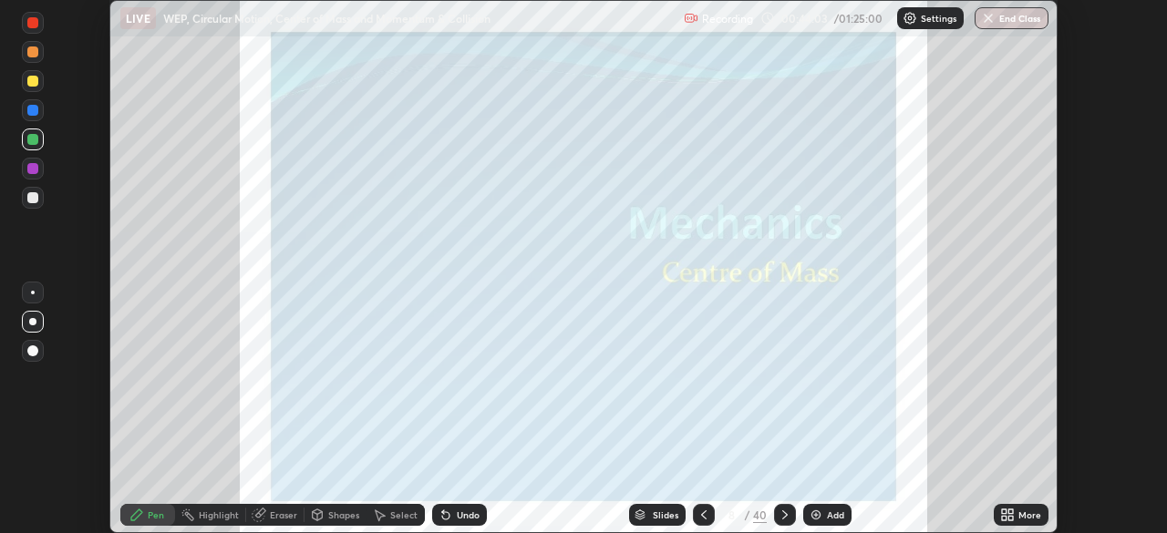
click at [781, 517] on icon at bounding box center [785, 515] width 15 height 15
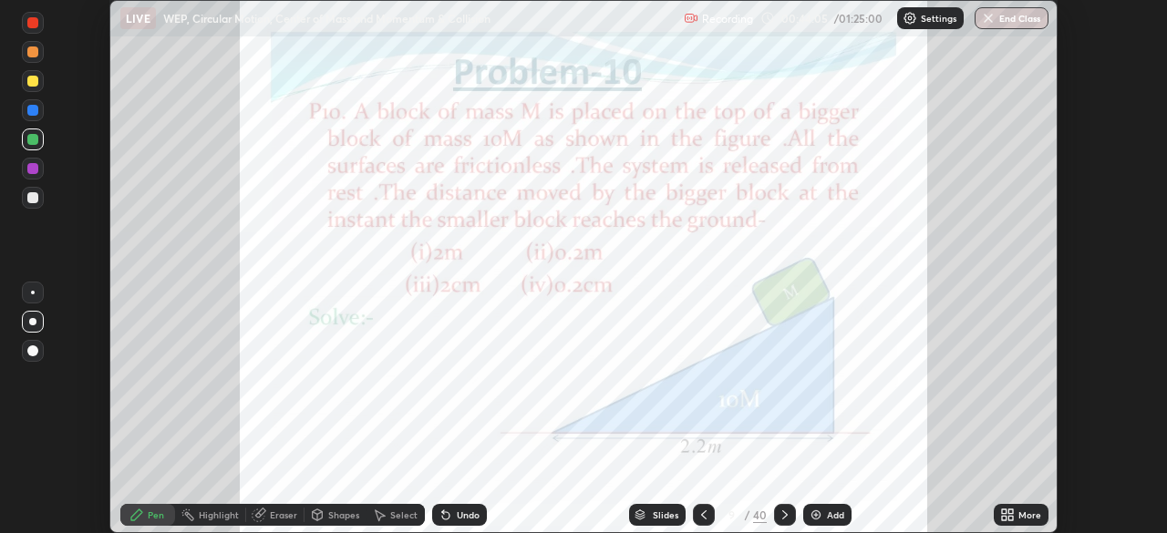
click at [782, 514] on icon at bounding box center [785, 515] width 15 height 15
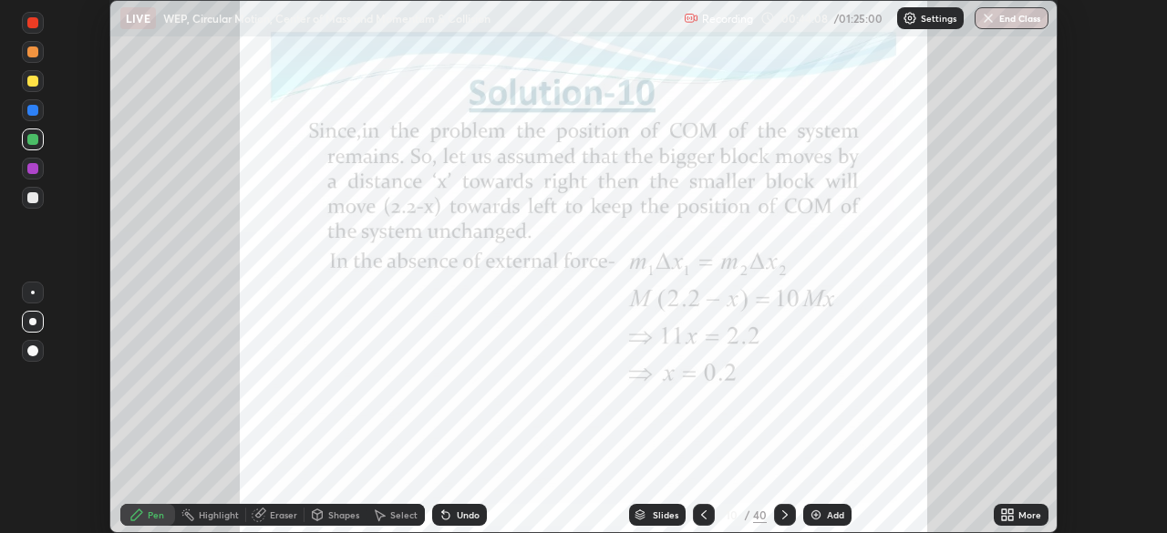
click at [784, 511] on icon at bounding box center [785, 515] width 15 height 15
click at [650, 511] on div "Slides" at bounding box center [657, 515] width 57 height 22
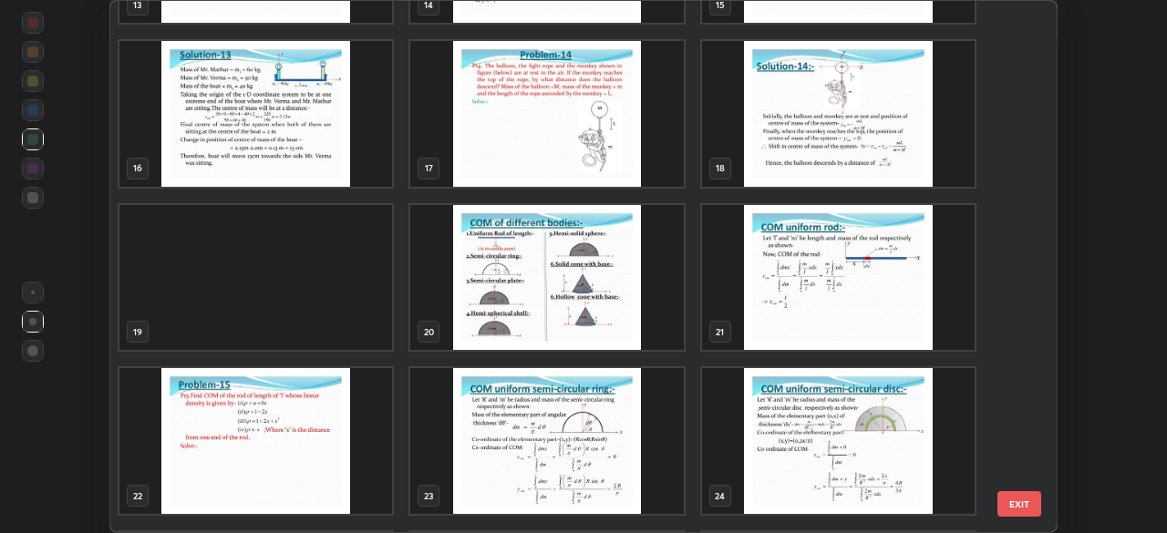
scroll to position [776, 0]
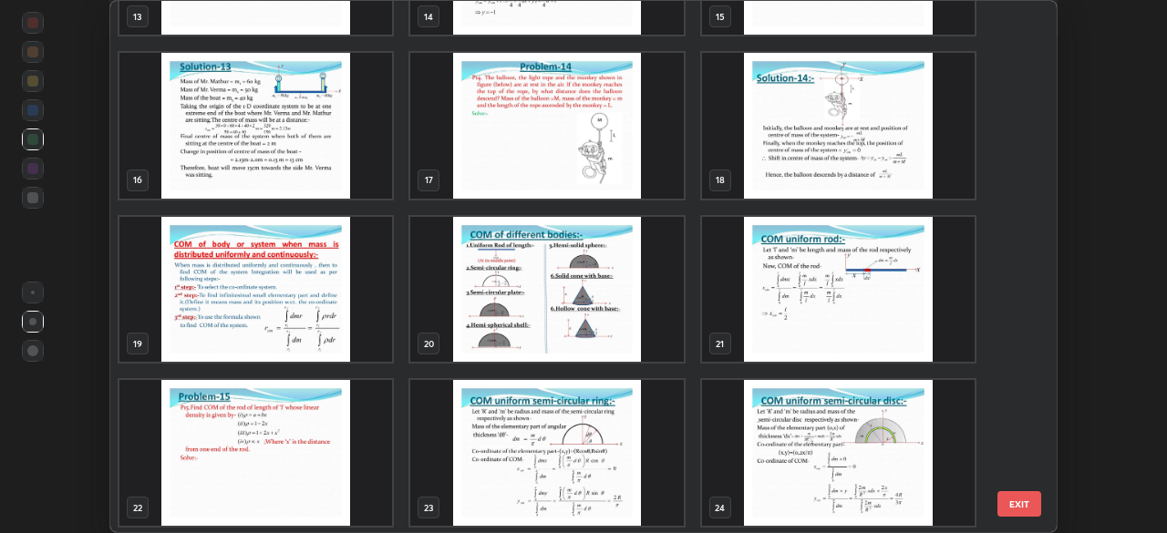
click at [1016, 503] on button "EXIT" at bounding box center [1019, 504] width 44 height 26
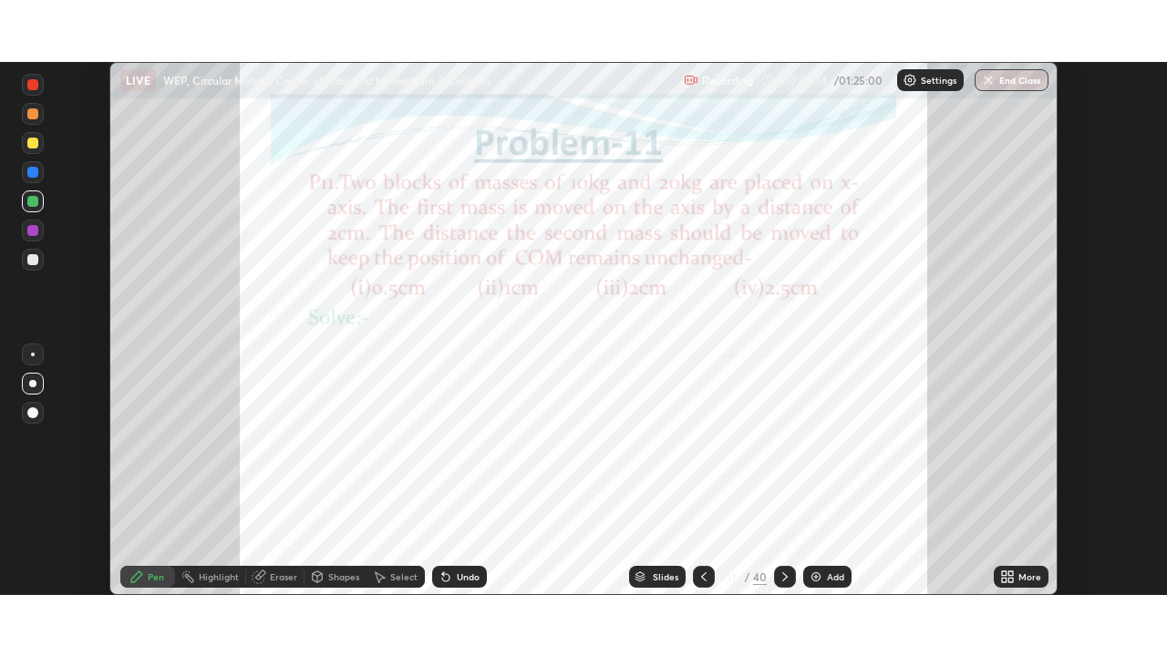
scroll to position [0, 0]
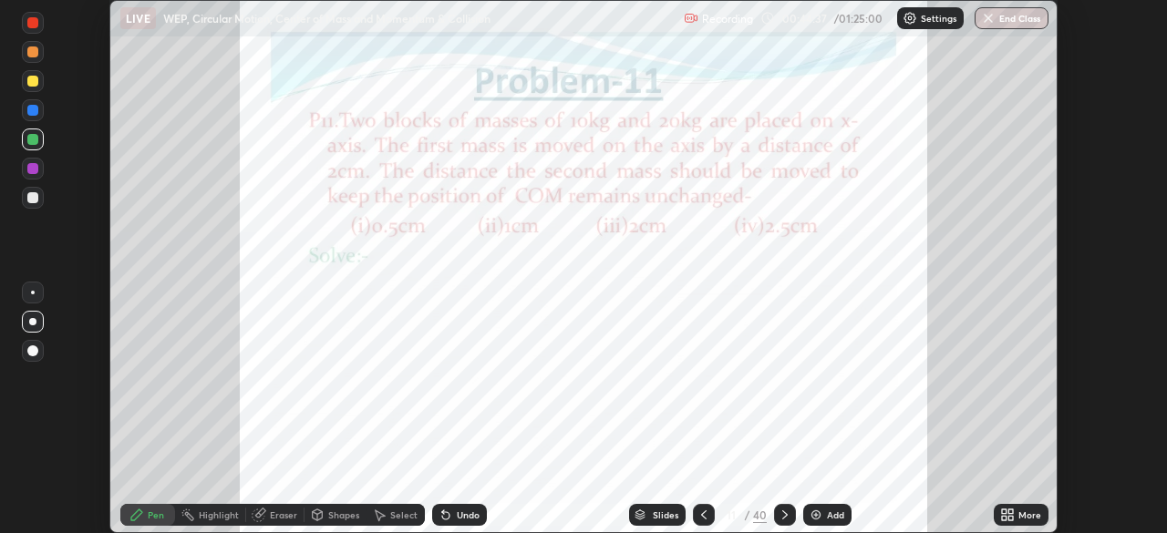
click at [1008, 513] on icon at bounding box center [1010, 512] width 5 height 5
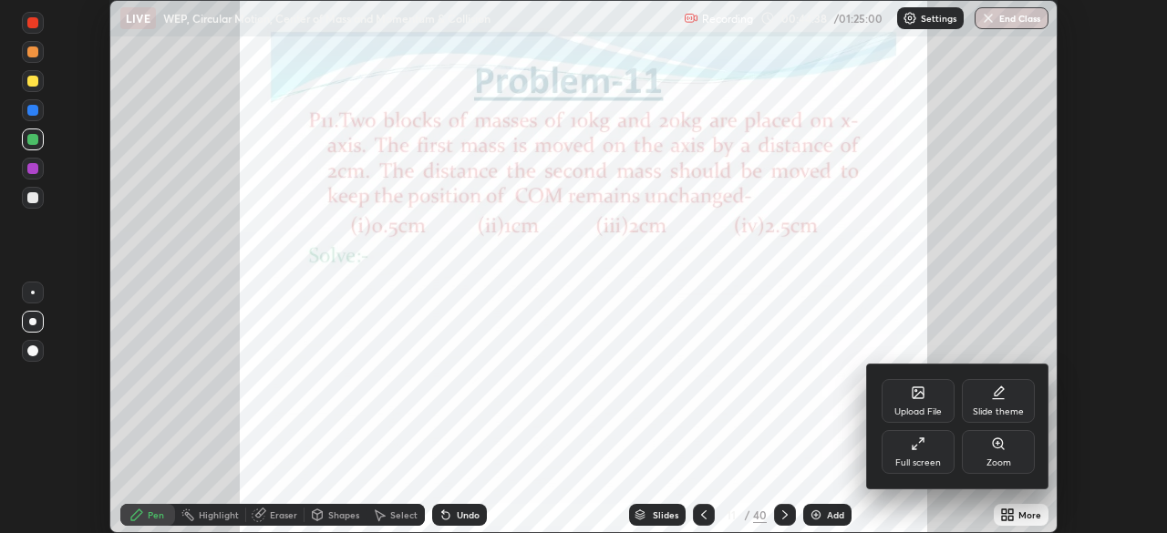
click at [920, 403] on div "Upload File" at bounding box center [918, 401] width 73 height 44
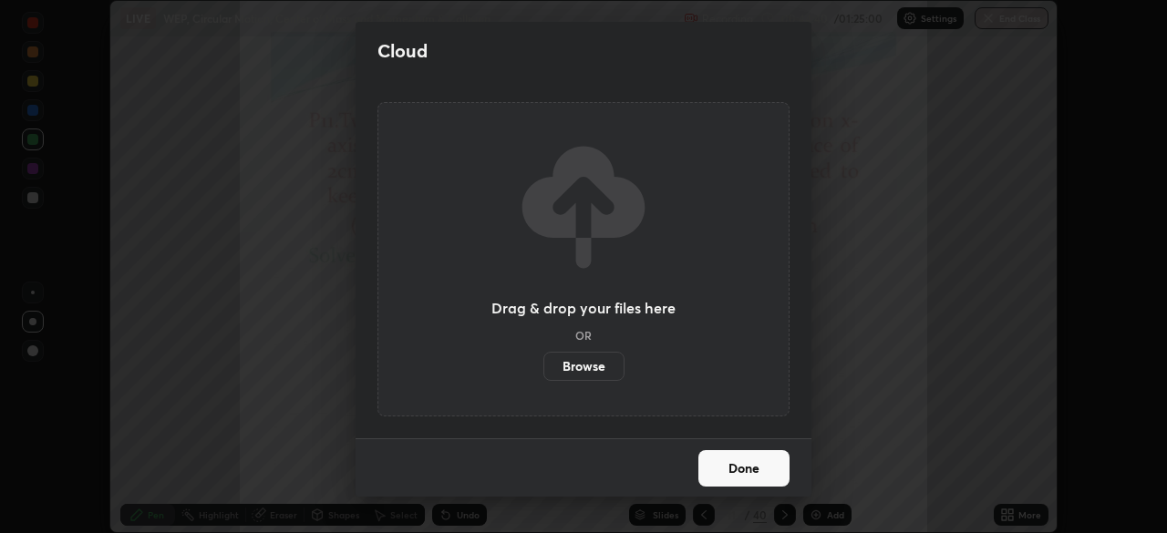
click at [590, 366] on label "Browse" at bounding box center [583, 366] width 81 height 29
click at [543, 366] on input "Browse" at bounding box center [543, 366] width 0 height 29
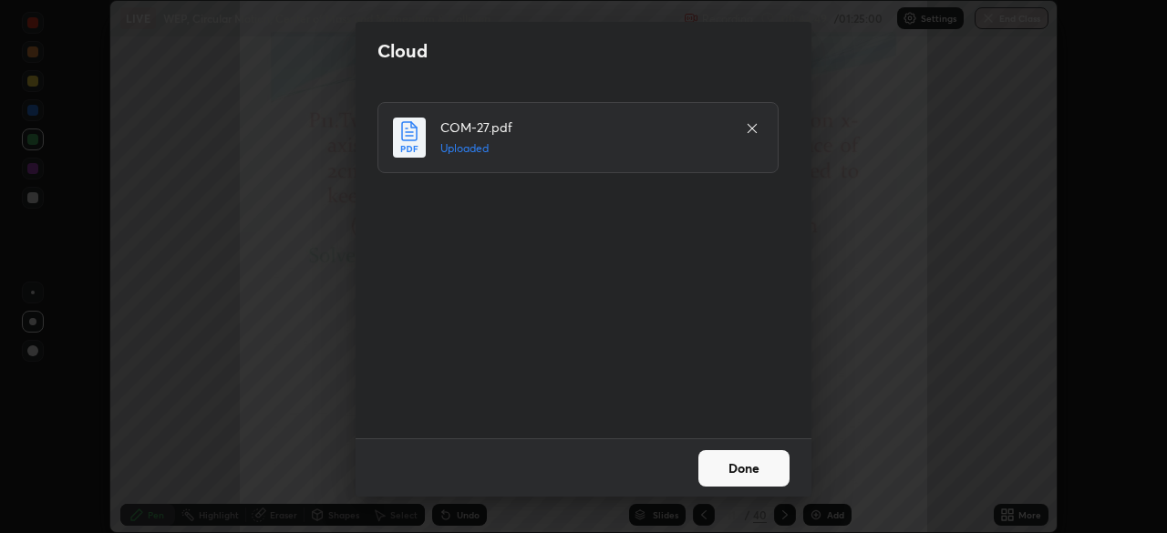
click at [728, 471] on button "Done" at bounding box center [743, 468] width 91 height 36
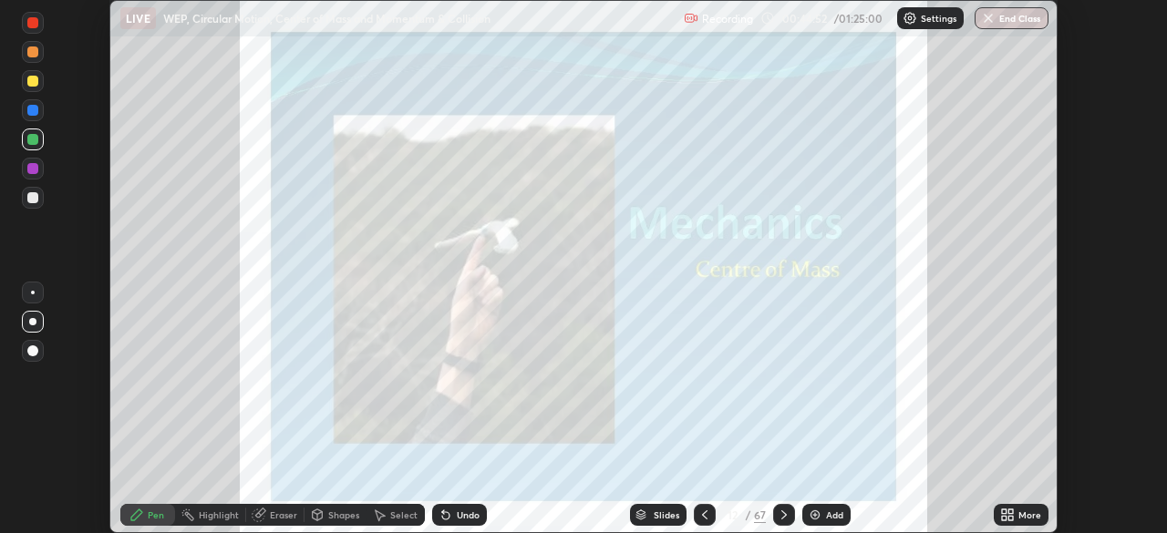
click at [782, 515] on icon at bounding box center [784, 515] width 15 height 15
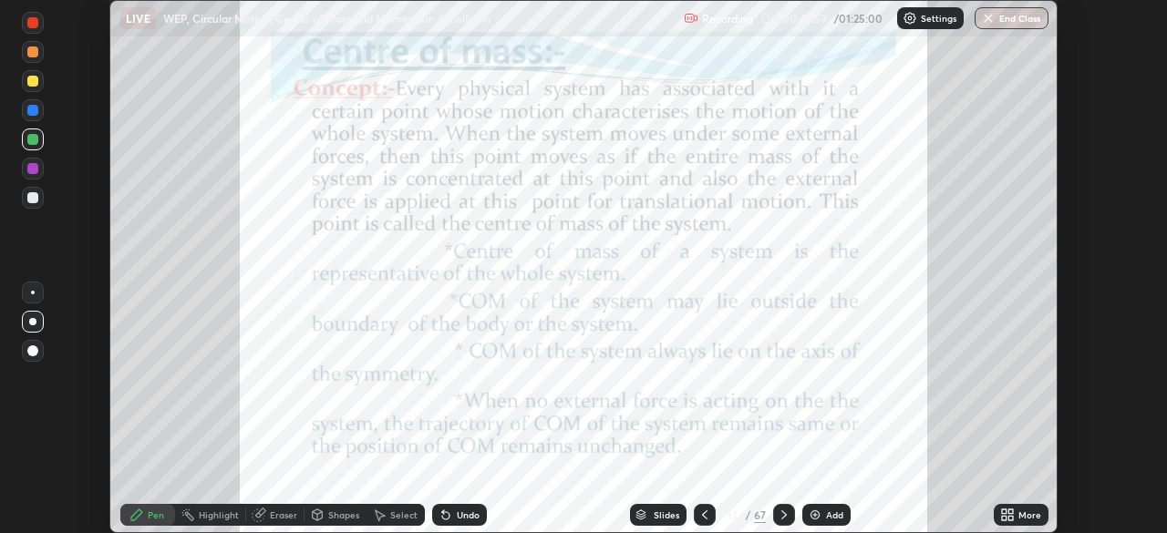
click at [782, 515] on icon at bounding box center [784, 515] width 15 height 15
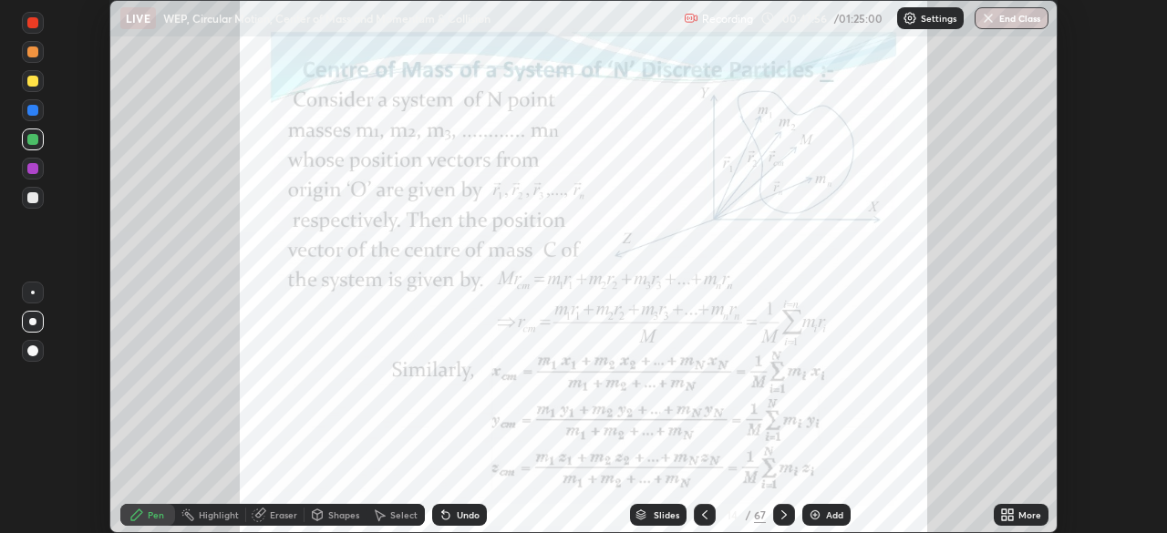
click at [785, 507] on div at bounding box center [784, 515] width 22 height 22
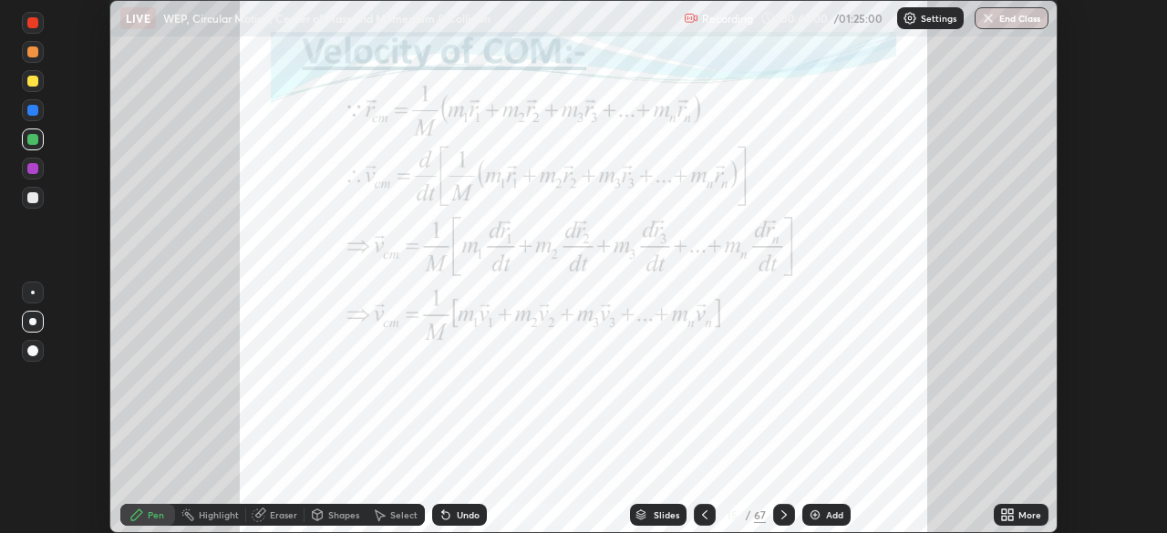
click at [793, 512] on div at bounding box center [784, 515] width 22 height 22
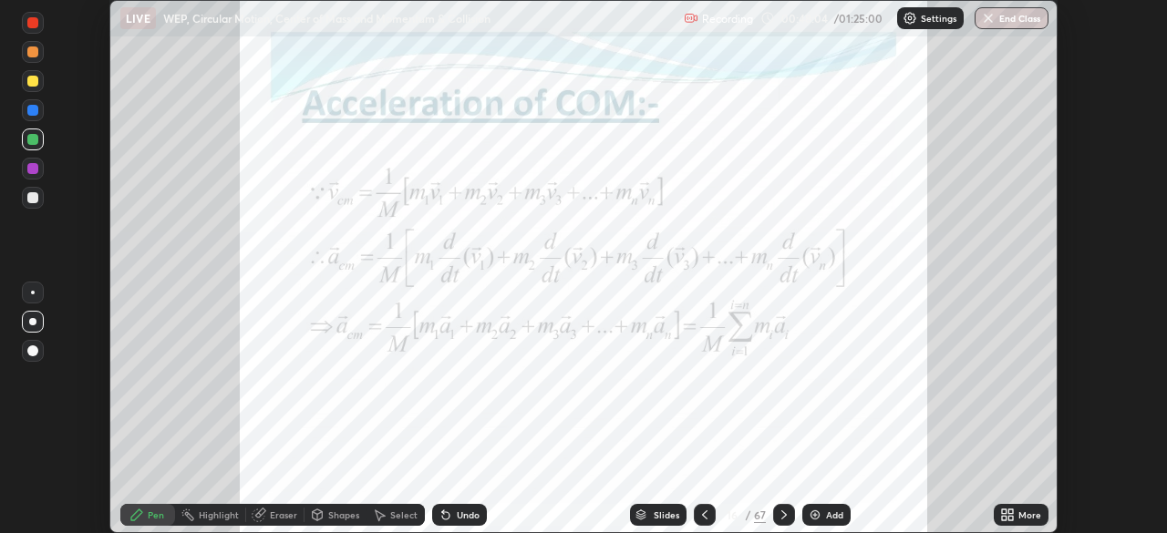
click at [791, 512] on div at bounding box center [784, 515] width 22 height 22
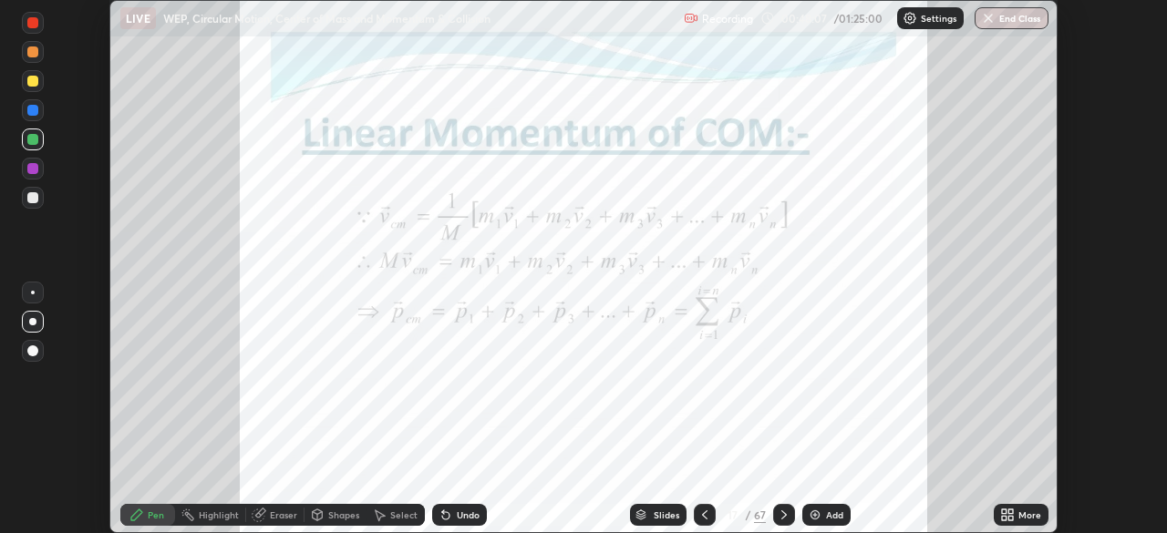
click at [782, 515] on icon at bounding box center [784, 515] width 15 height 15
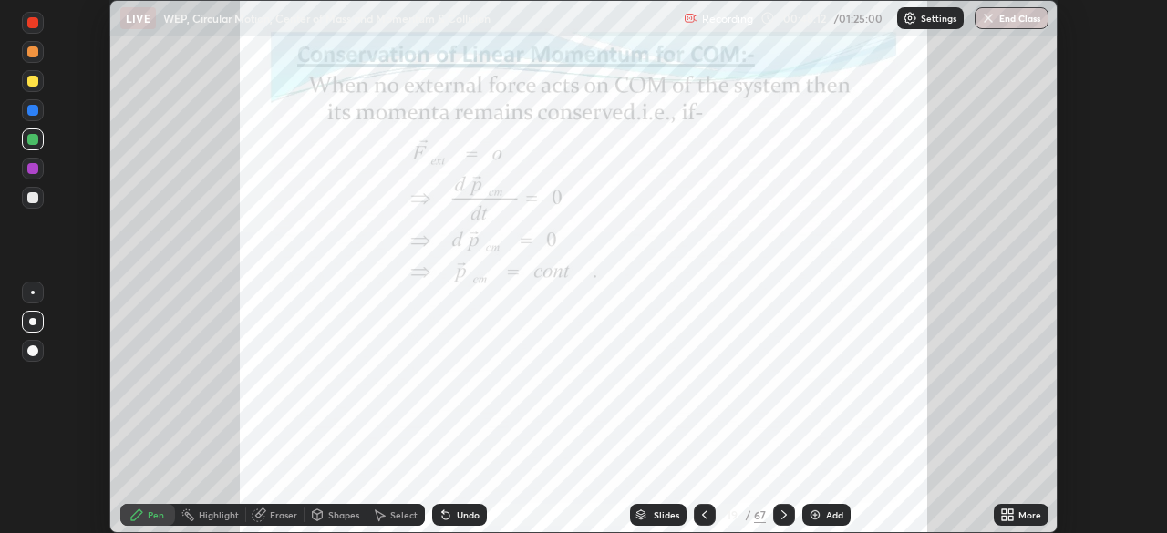
click at [782, 515] on icon at bounding box center [784, 515] width 15 height 15
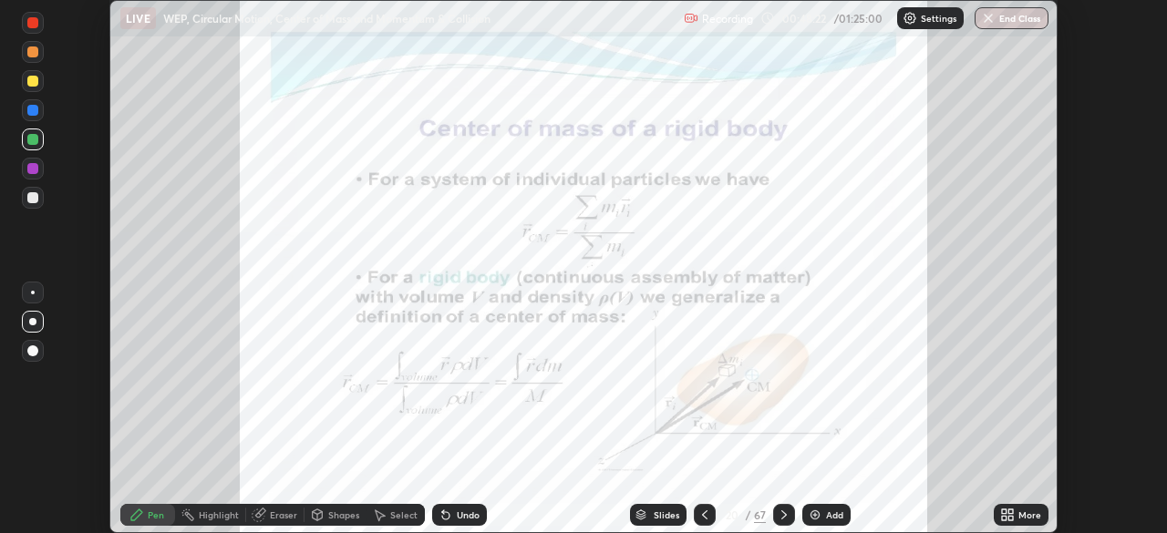
click at [784, 512] on icon at bounding box center [784, 515] width 15 height 15
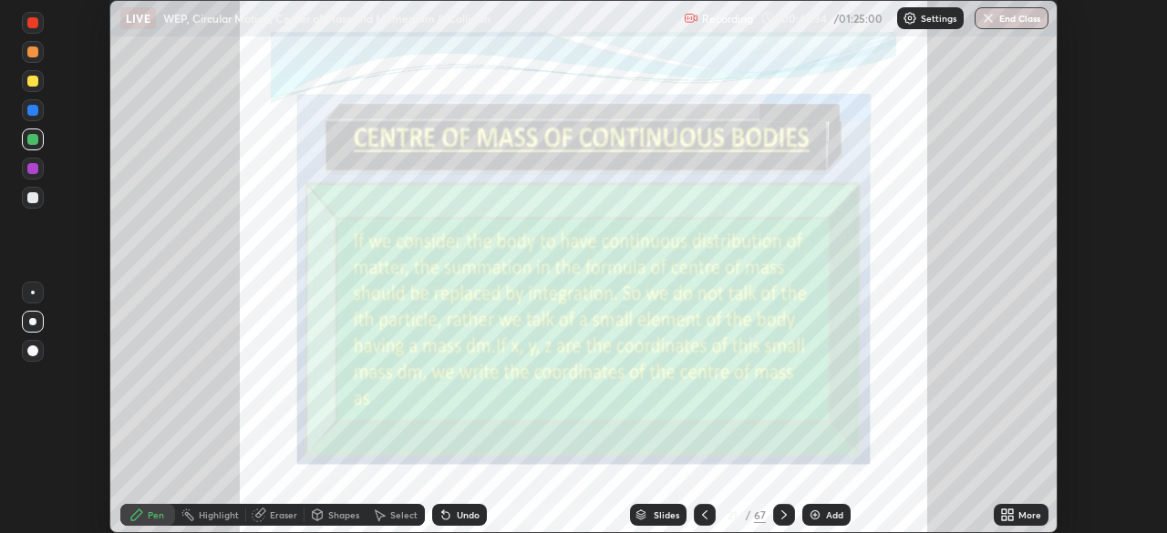
click at [782, 515] on icon at bounding box center [784, 515] width 15 height 15
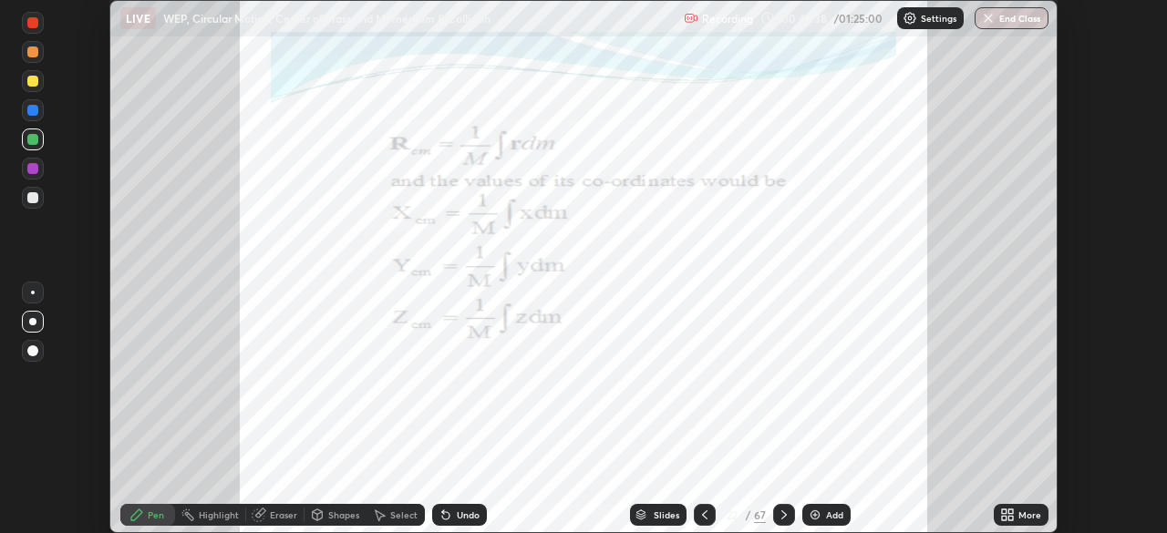
click at [782, 514] on icon at bounding box center [784, 515] width 15 height 15
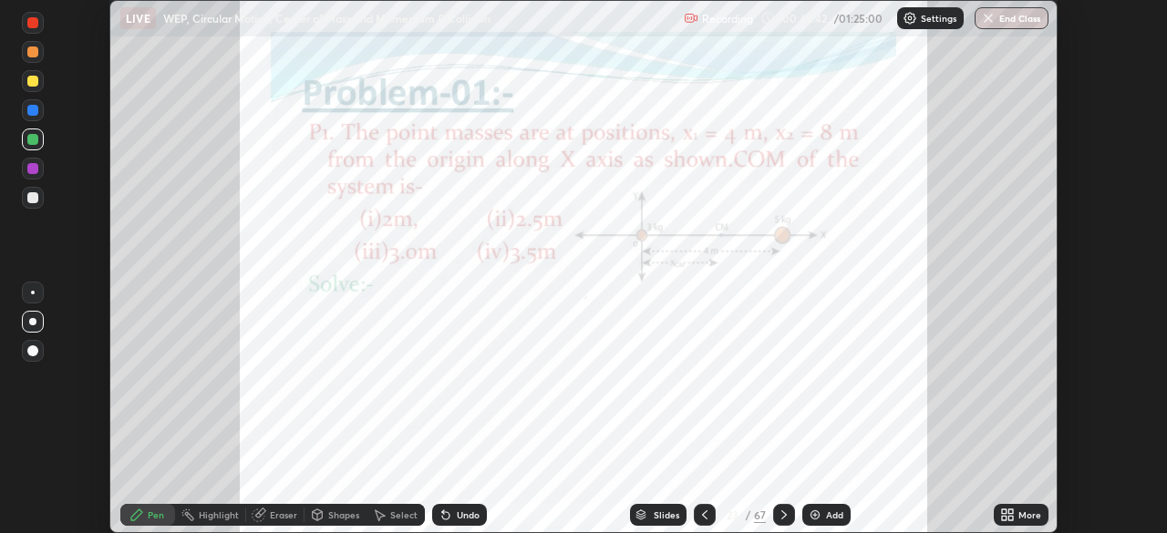
click at [1007, 514] on icon at bounding box center [1007, 515] width 15 height 15
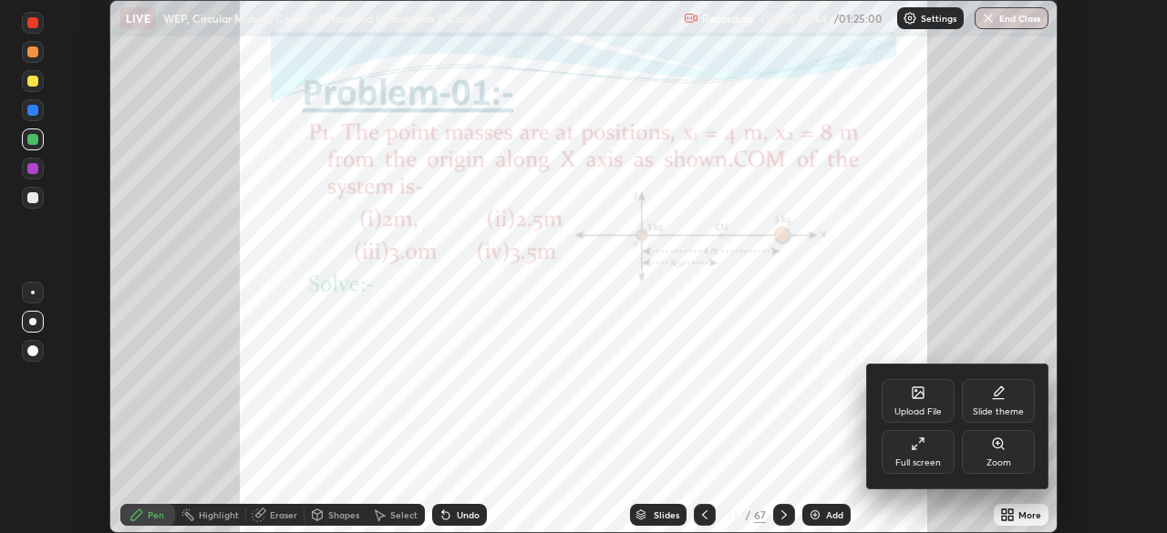
click at [930, 447] on div "Full screen" at bounding box center [918, 452] width 73 height 44
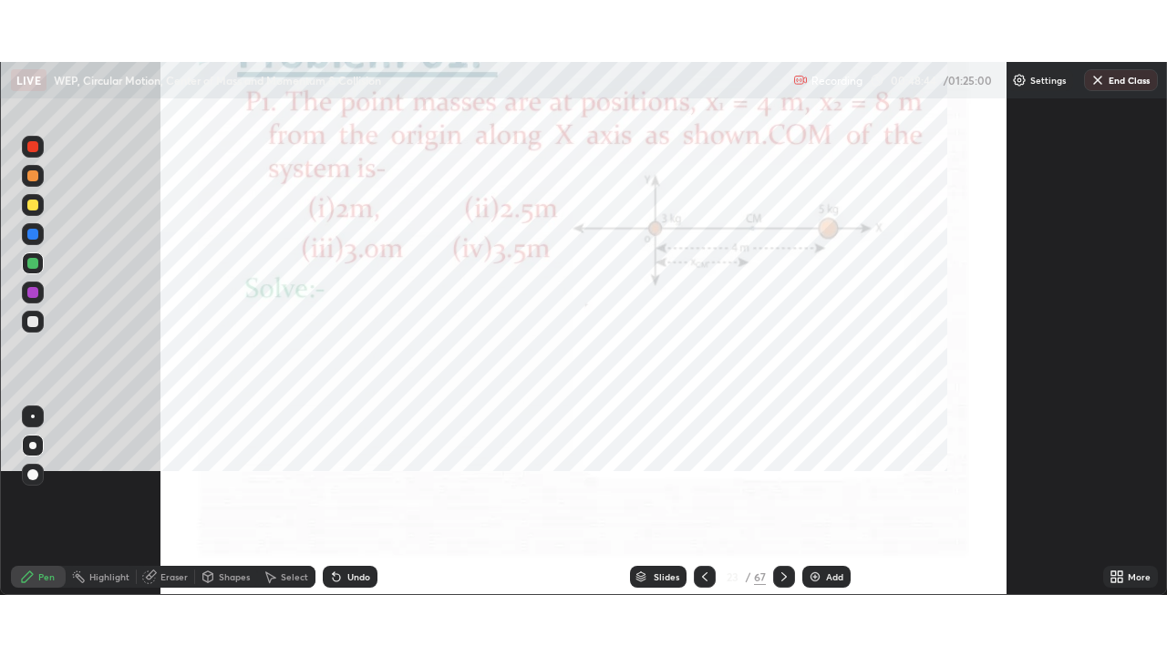
scroll to position [656, 1167]
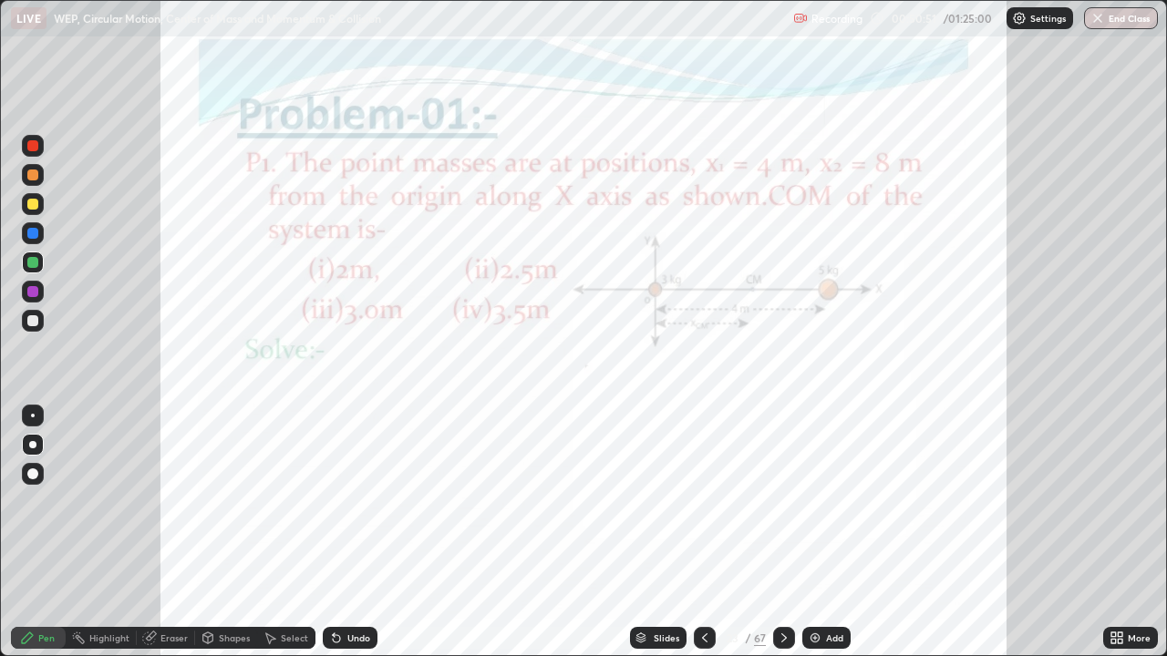
click at [39, 296] on div at bounding box center [33, 292] width 22 height 22
click at [177, 532] on div "Eraser" at bounding box center [173, 638] width 27 height 9
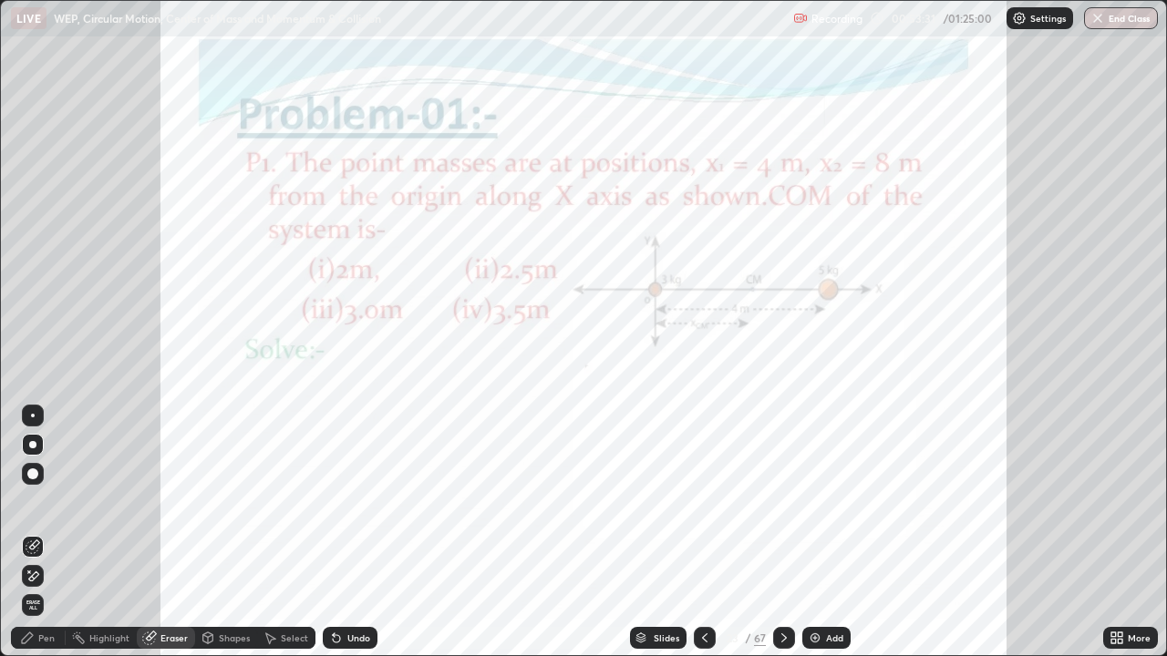
click at [55, 532] on div "Pen" at bounding box center [38, 638] width 55 height 22
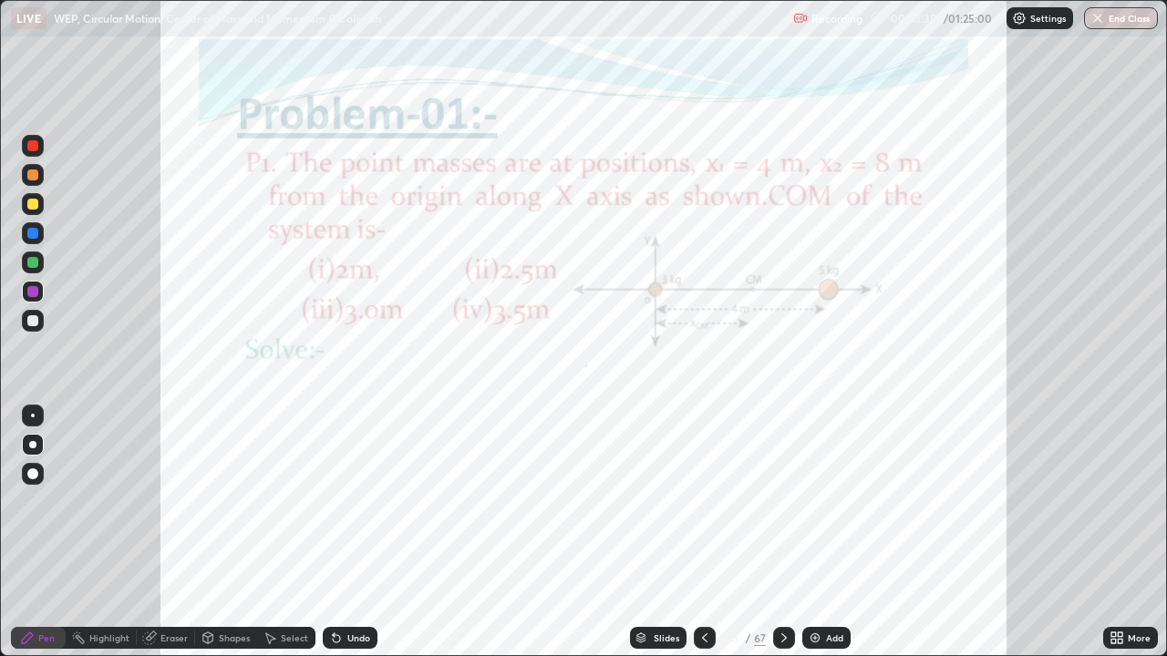
click at [356, 532] on div "Undo" at bounding box center [358, 638] width 23 height 9
click at [782, 532] on icon at bounding box center [784, 638] width 15 height 15
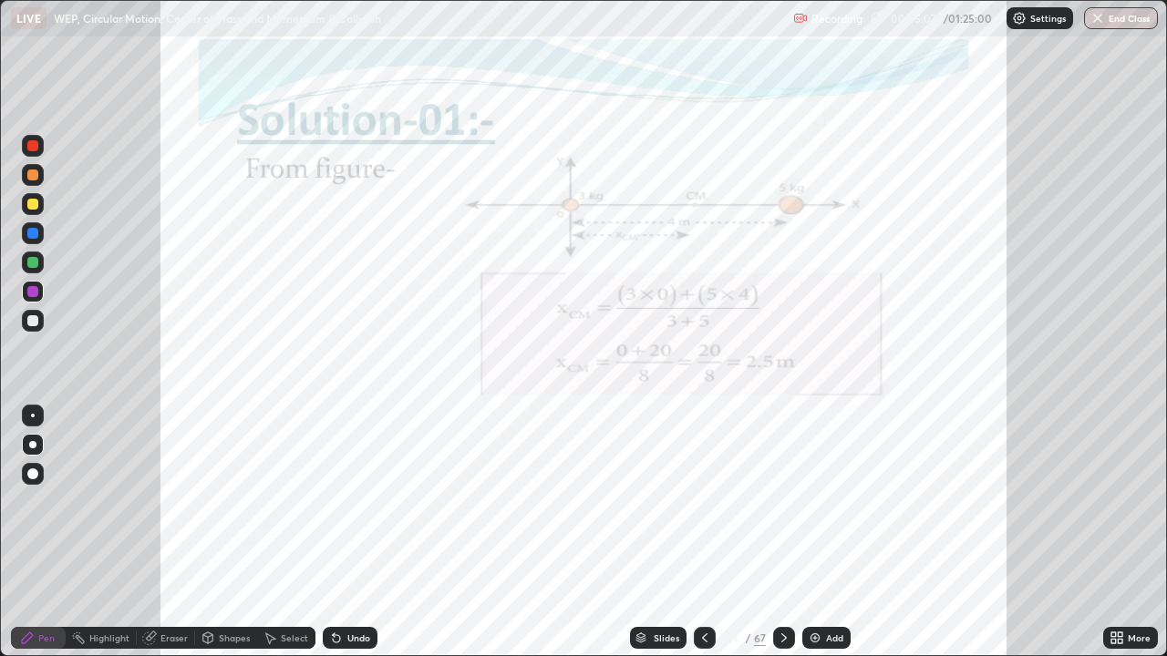
click at [782, 532] on icon at bounding box center [784, 638] width 15 height 15
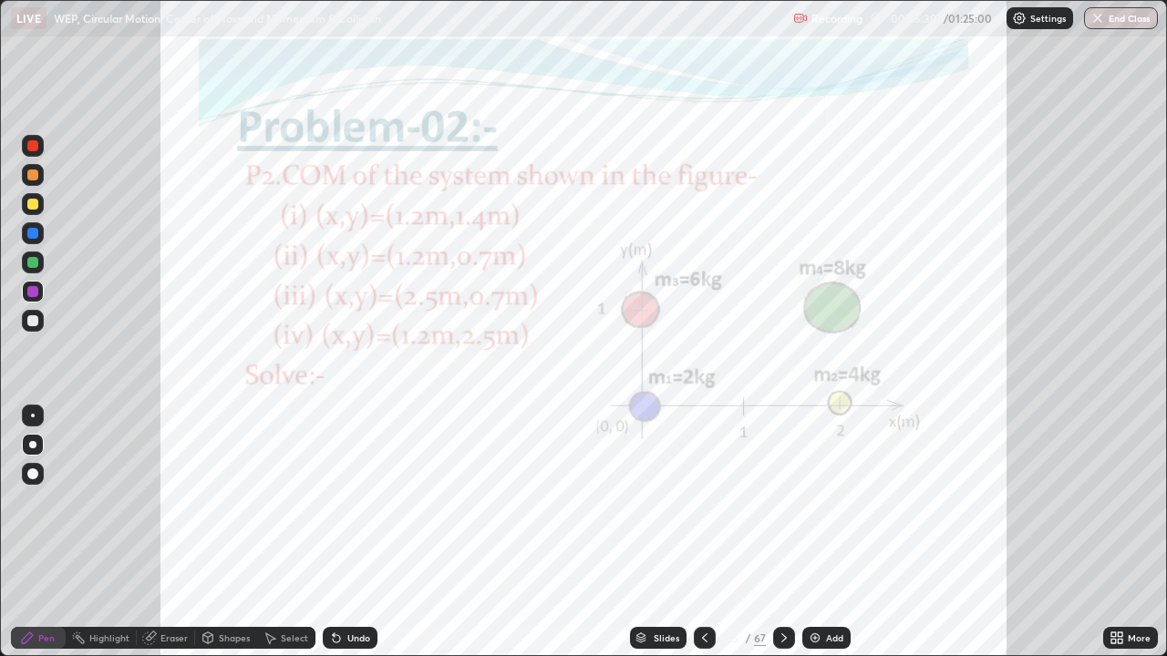
click at [36, 271] on div at bounding box center [33, 263] width 22 height 22
click at [350, 532] on div "Undo" at bounding box center [358, 638] width 23 height 9
click at [349, 532] on div "Undo" at bounding box center [358, 638] width 23 height 9
click at [350, 532] on div "Undo" at bounding box center [358, 638] width 23 height 9
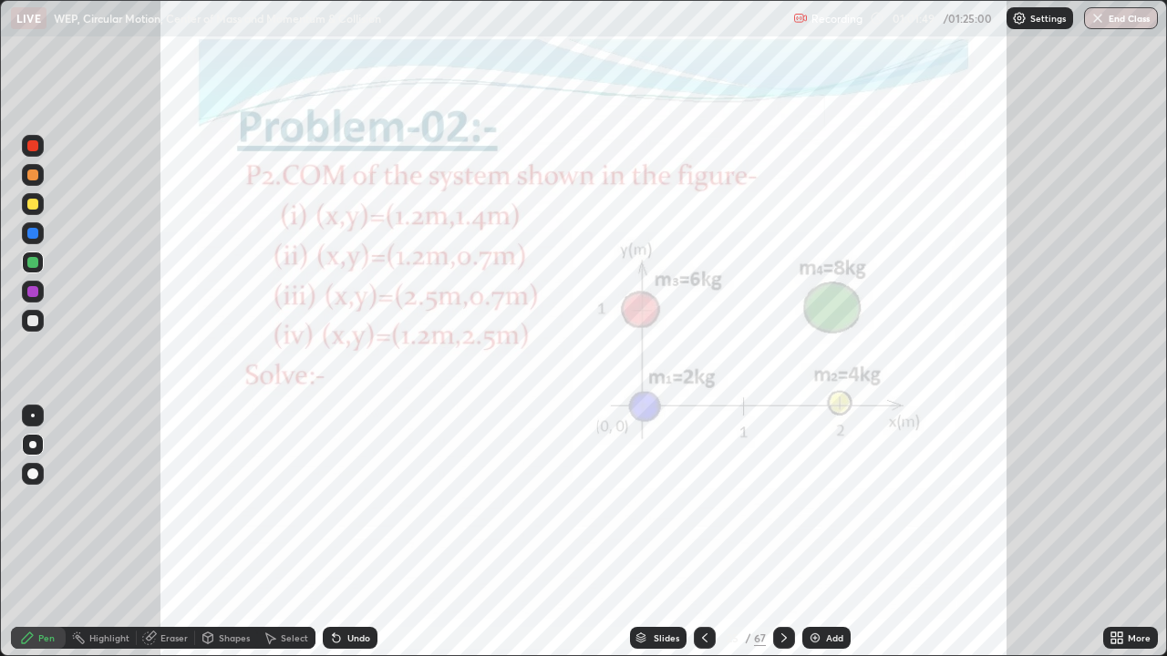
click at [782, 532] on icon at bounding box center [784, 638] width 15 height 15
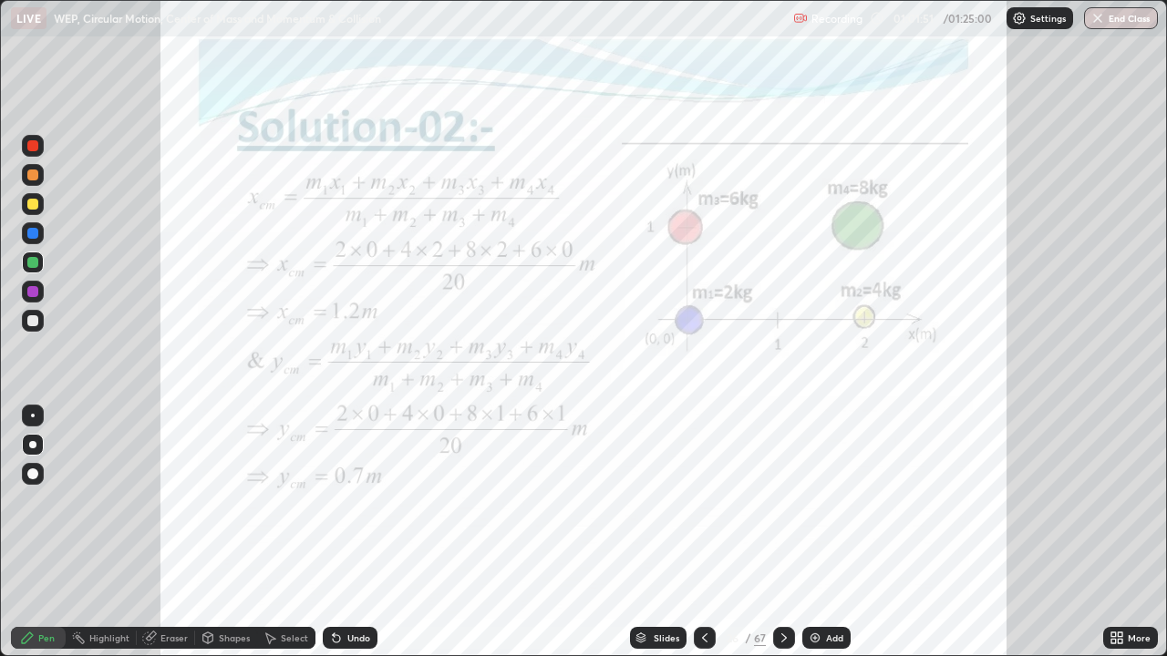
click at [786, 532] on div at bounding box center [784, 638] width 22 height 22
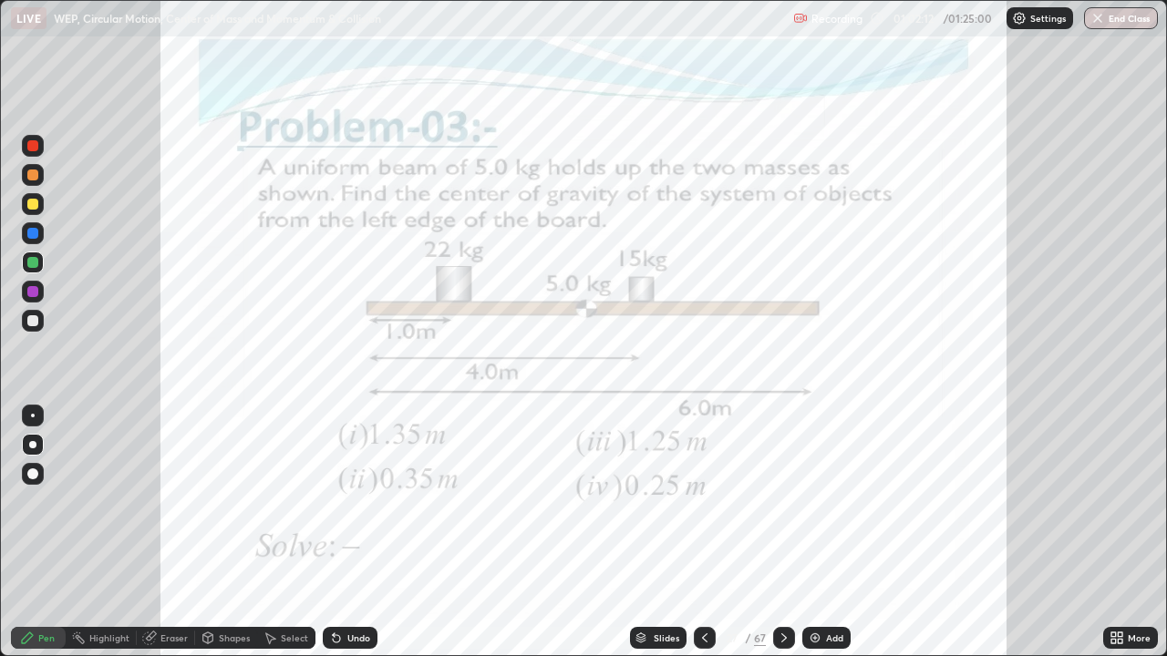
click at [32, 238] on div at bounding box center [32, 233] width 11 height 11
click at [782, 532] on icon at bounding box center [784, 638] width 15 height 15
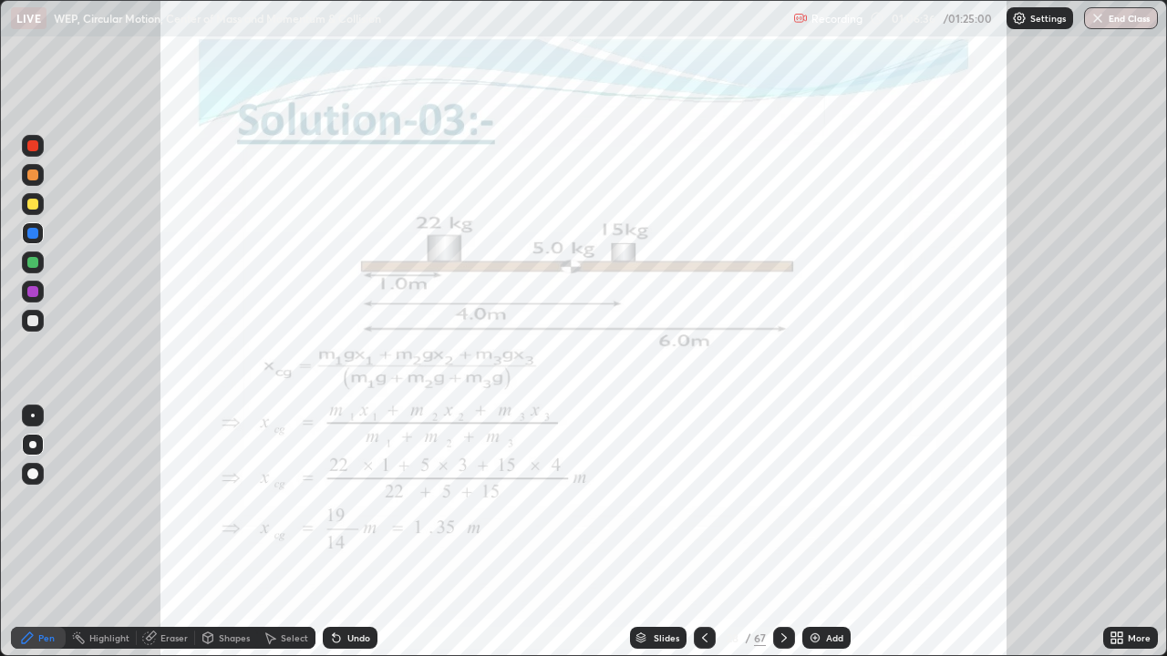
click at [703, 532] on icon at bounding box center [704, 638] width 15 height 15
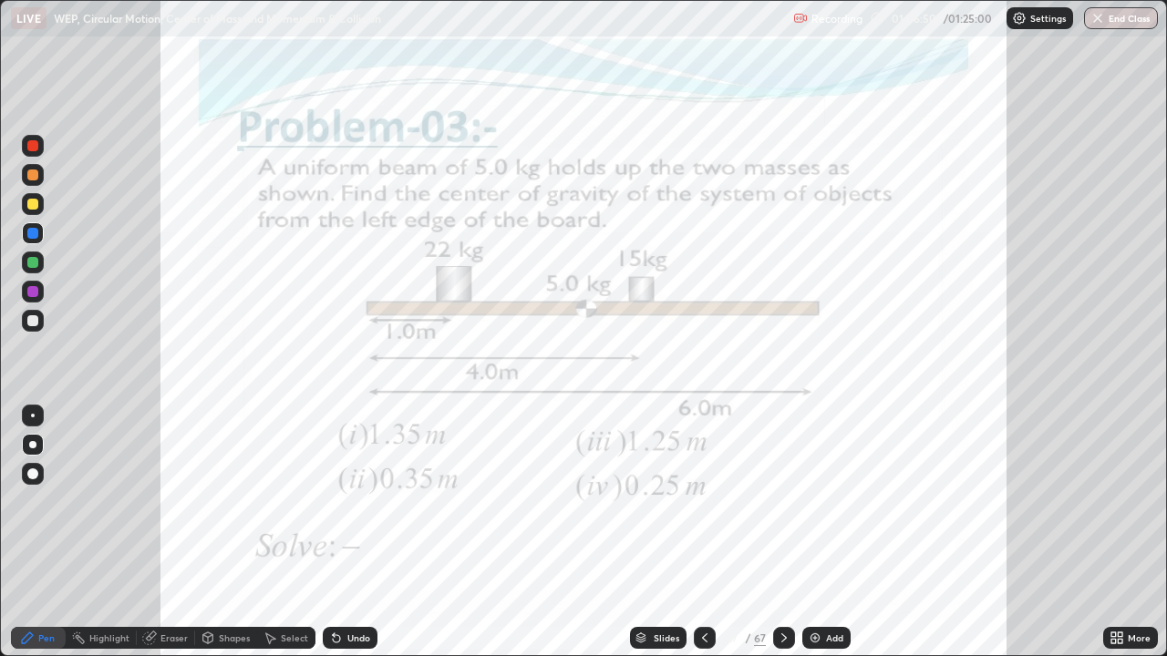
click at [782, 532] on icon at bounding box center [784, 638] width 15 height 15
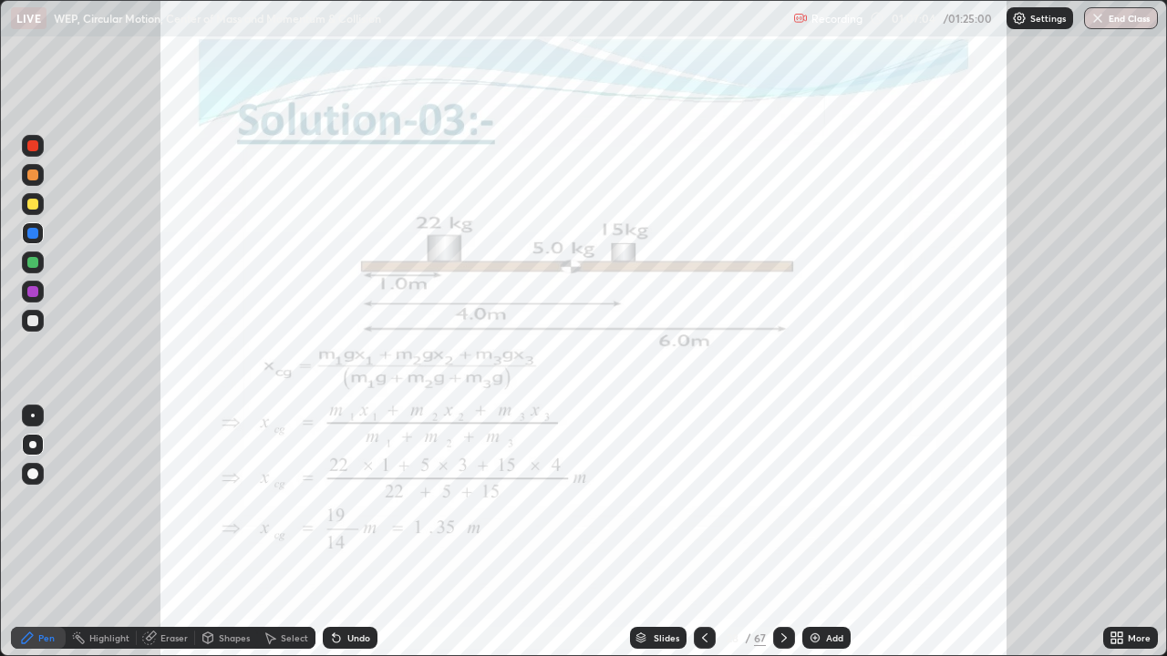
click at [782, 532] on icon at bounding box center [784, 638] width 15 height 15
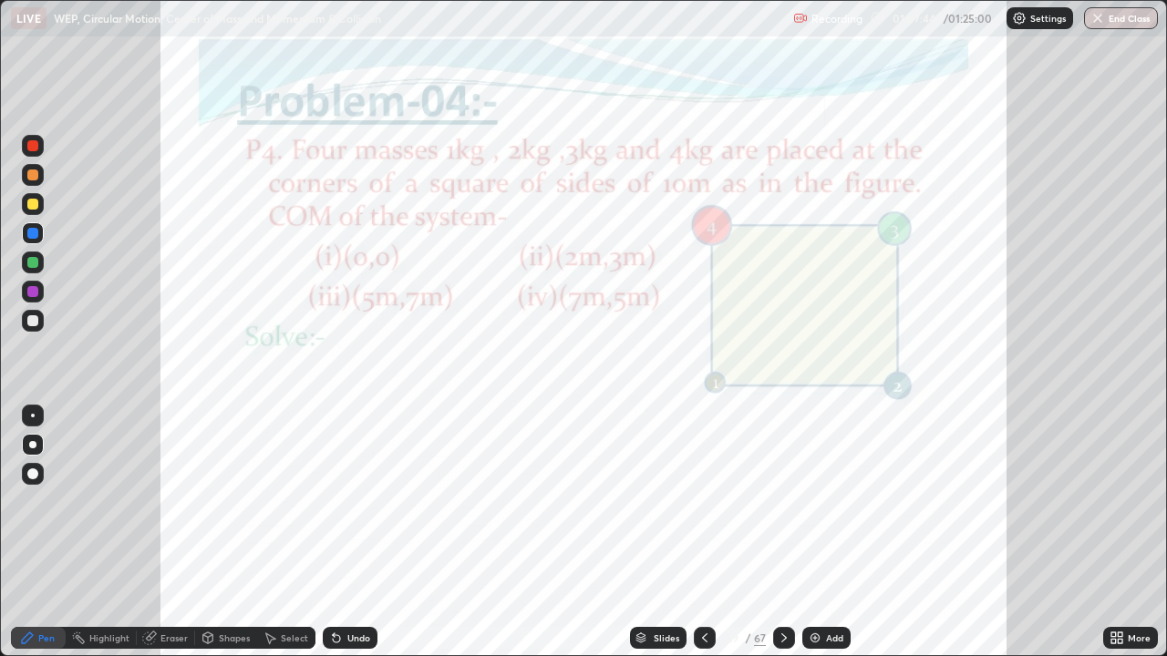
click at [361, 532] on div "Undo" at bounding box center [358, 638] width 23 height 9
click at [782, 532] on icon at bounding box center [784, 638] width 15 height 15
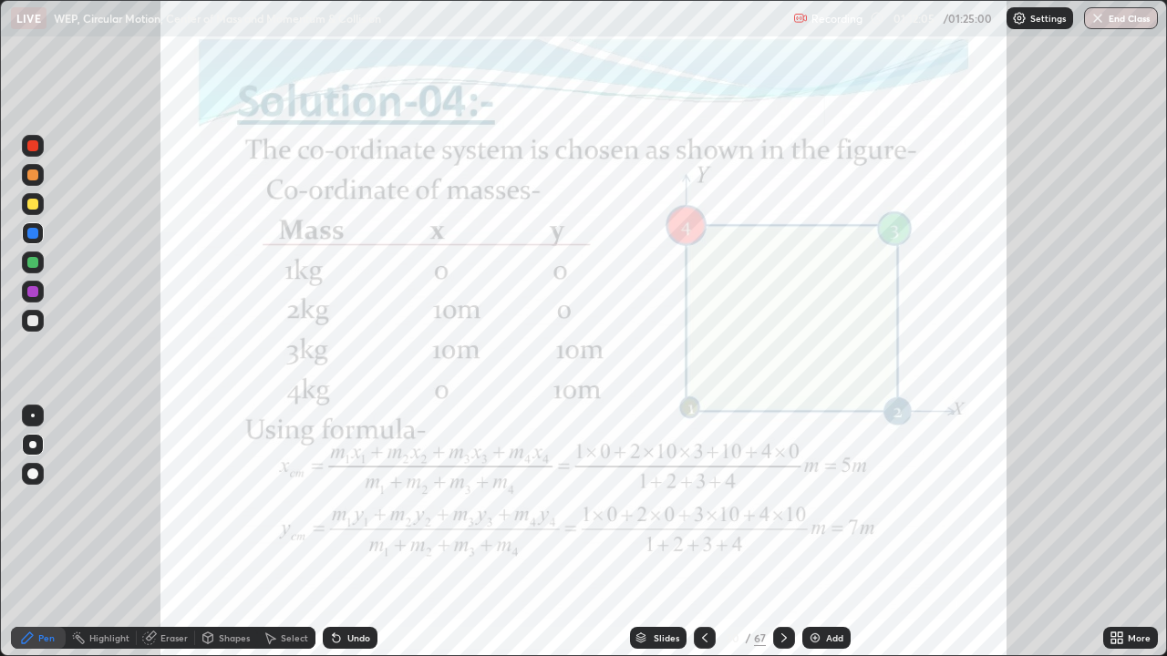
click at [782, 532] on icon at bounding box center [784, 638] width 15 height 15
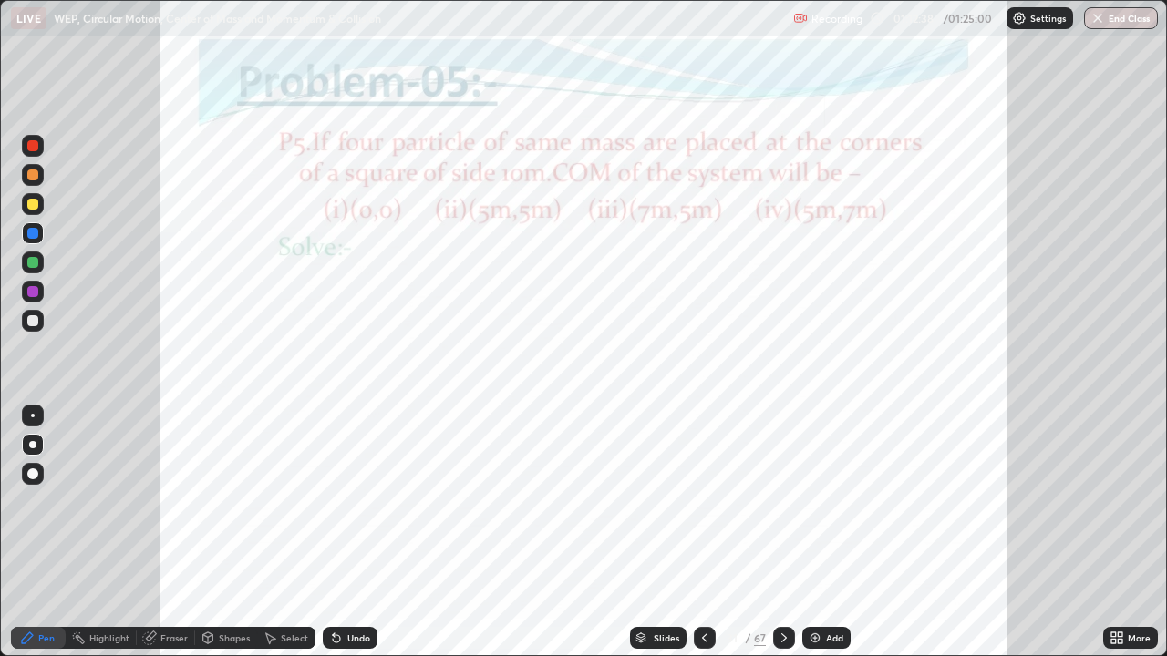
click at [779, 532] on div at bounding box center [784, 638] width 22 height 36
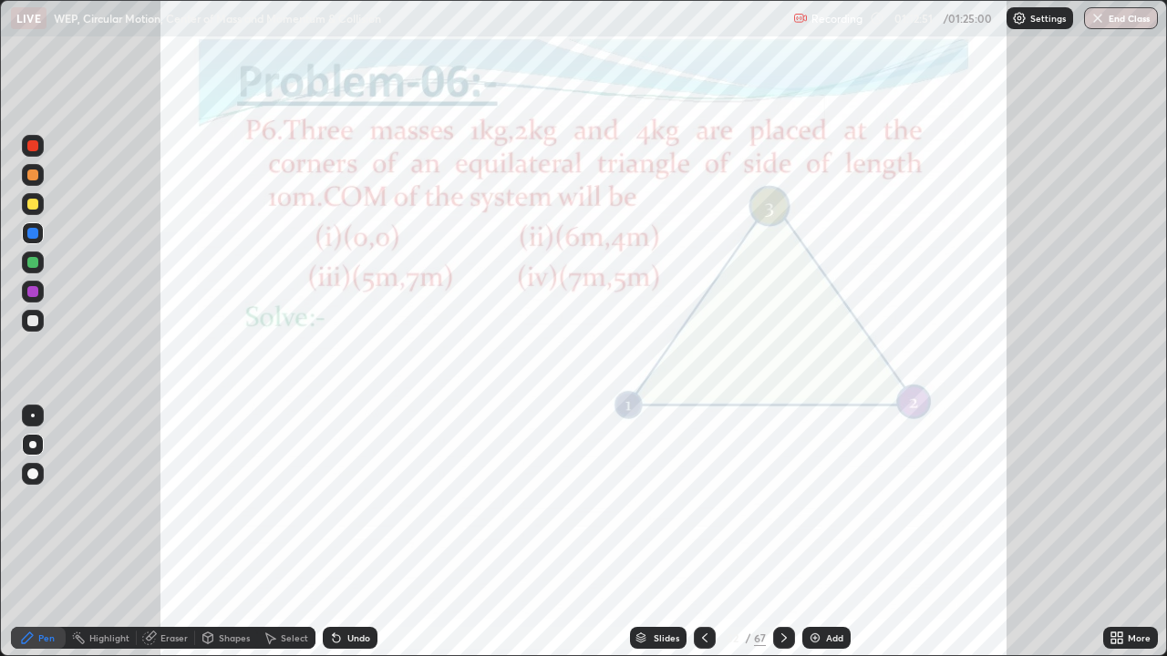
click at [361, 532] on div "Undo" at bounding box center [358, 638] width 23 height 9
click at [364, 532] on div "Undo" at bounding box center [358, 638] width 23 height 9
click at [356, 532] on div "Undo" at bounding box center [350, 638] width 55 height 22
click at [357, 532] on div "Undo" at bounding box center [358, 638] width 23 height 9
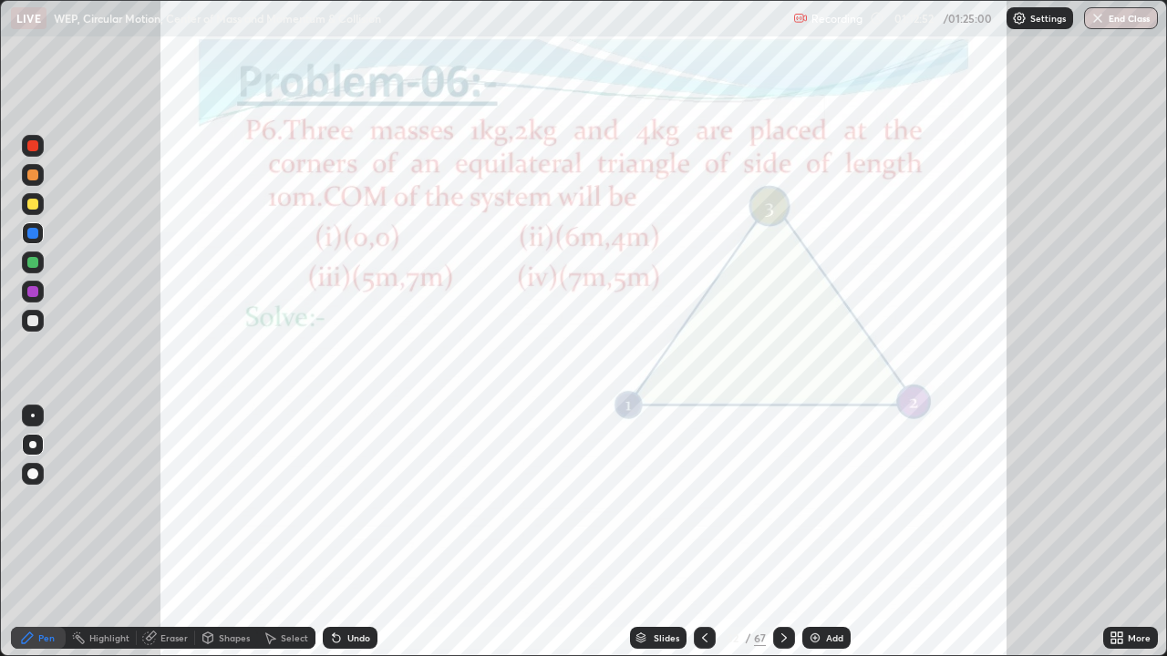
click at [357, 532] on div "Undo" at bounding box center [358, 638] width 23 height 9
click at [369, 532] on div "Undo" at bounding box center [350, 638] width 55 height 22
click at [782, 532] on icon at bounding box center [783, 638] width 5 height 9
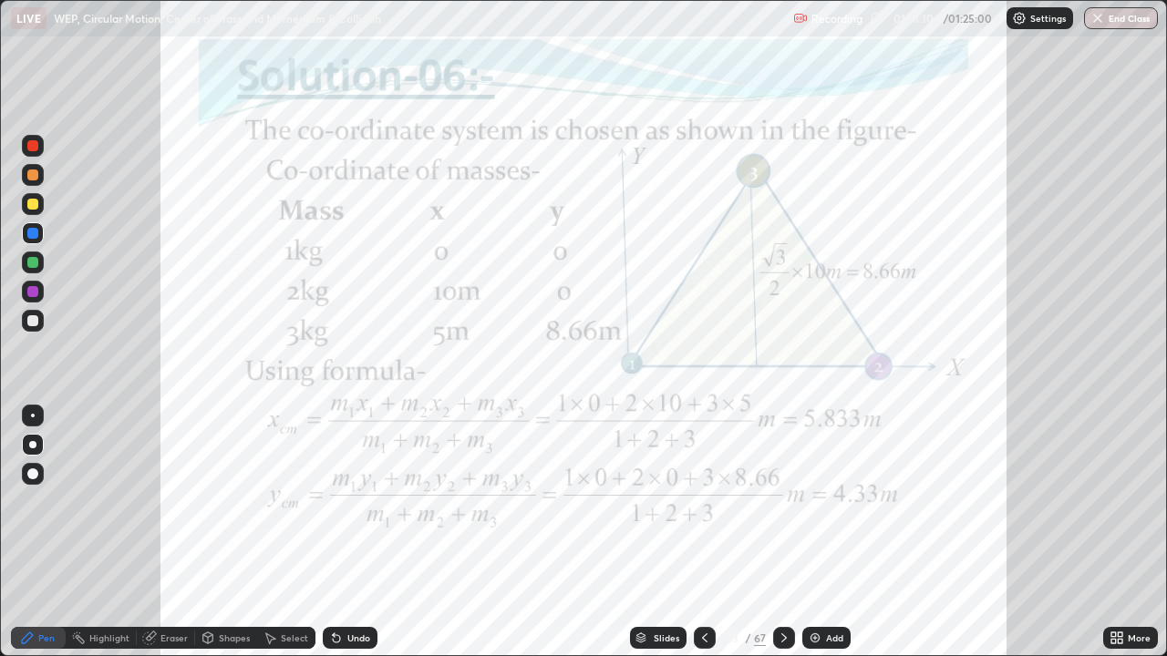
click at [783, 532] on icon at bounding box center [784, 638] width 15 height 15
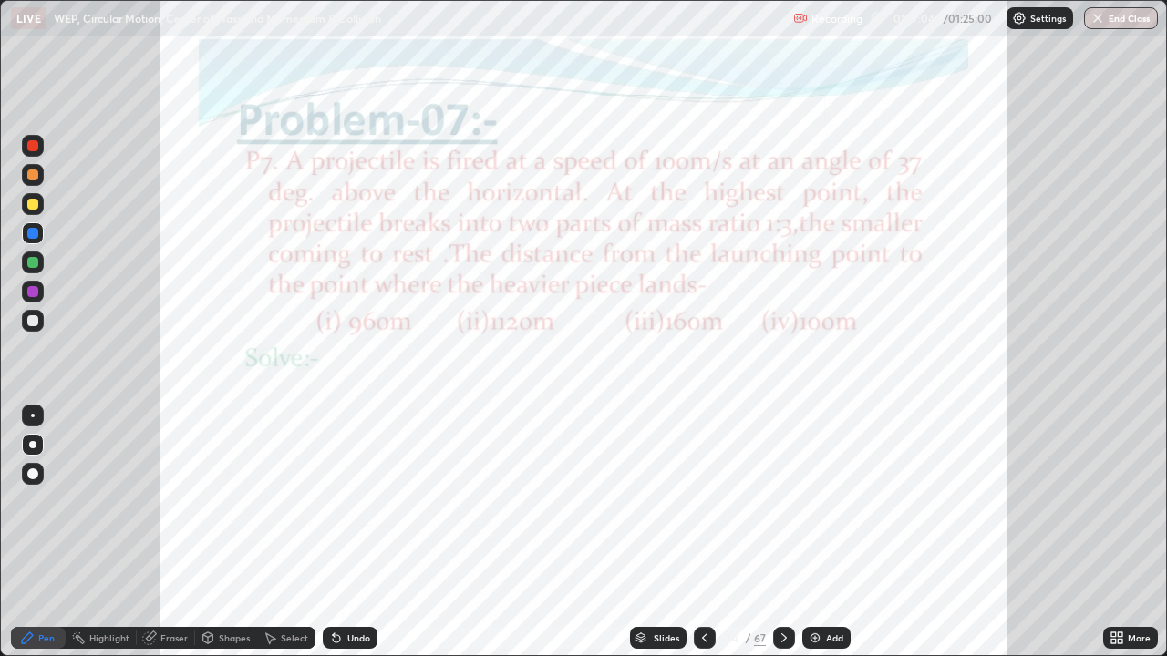
click at [365, 532] on div "Undo" at bounding box center [350, 638] width 55 height 22
click at [1146, 532] on div "More" at bounding box center [1130, 638] width 55 height 36
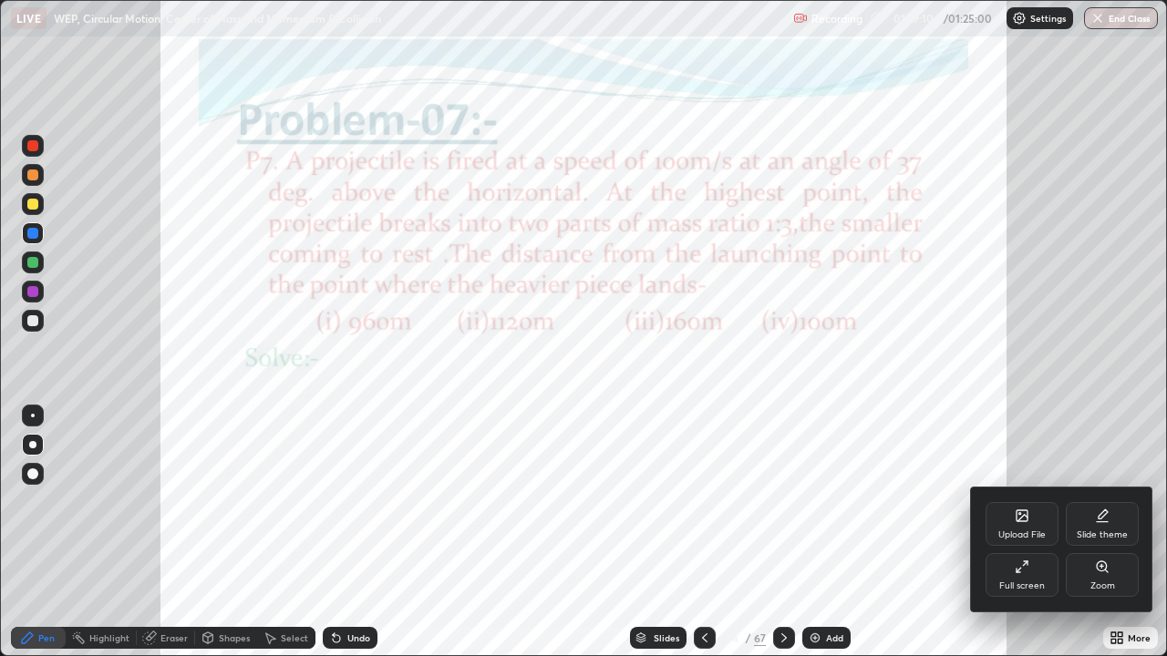
click at [597, 462] on div at bounding box center [583, 328] width 1167 height 656
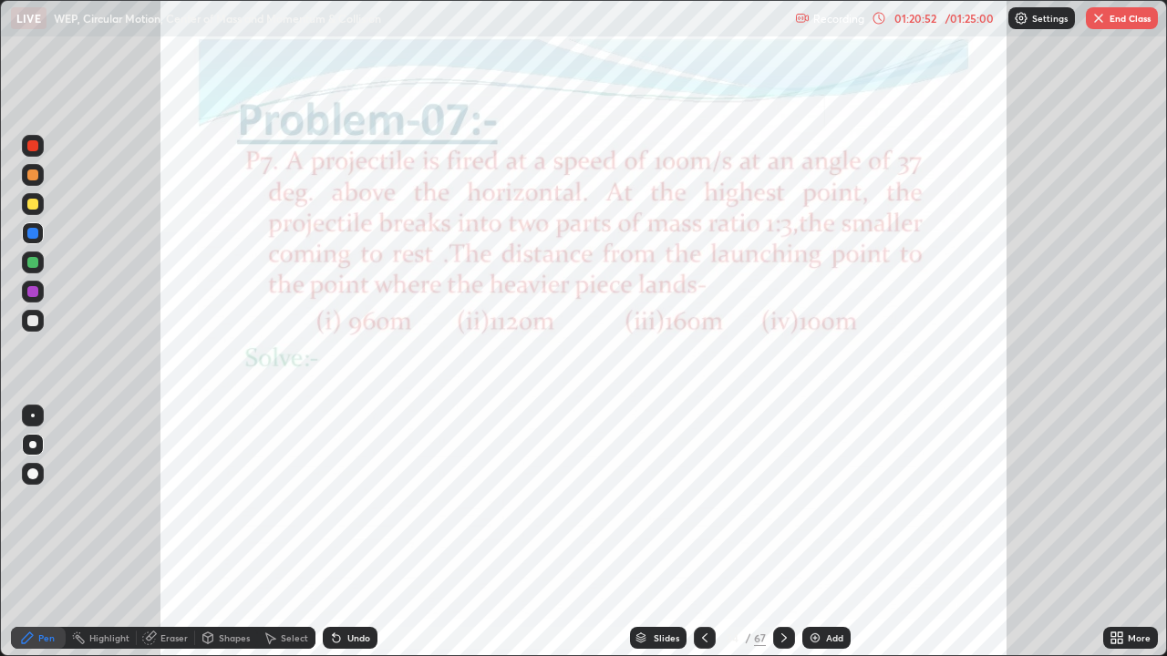
click at [183, 532] on div "Eraser" at bounding box center [173, 638] width 27 height 9
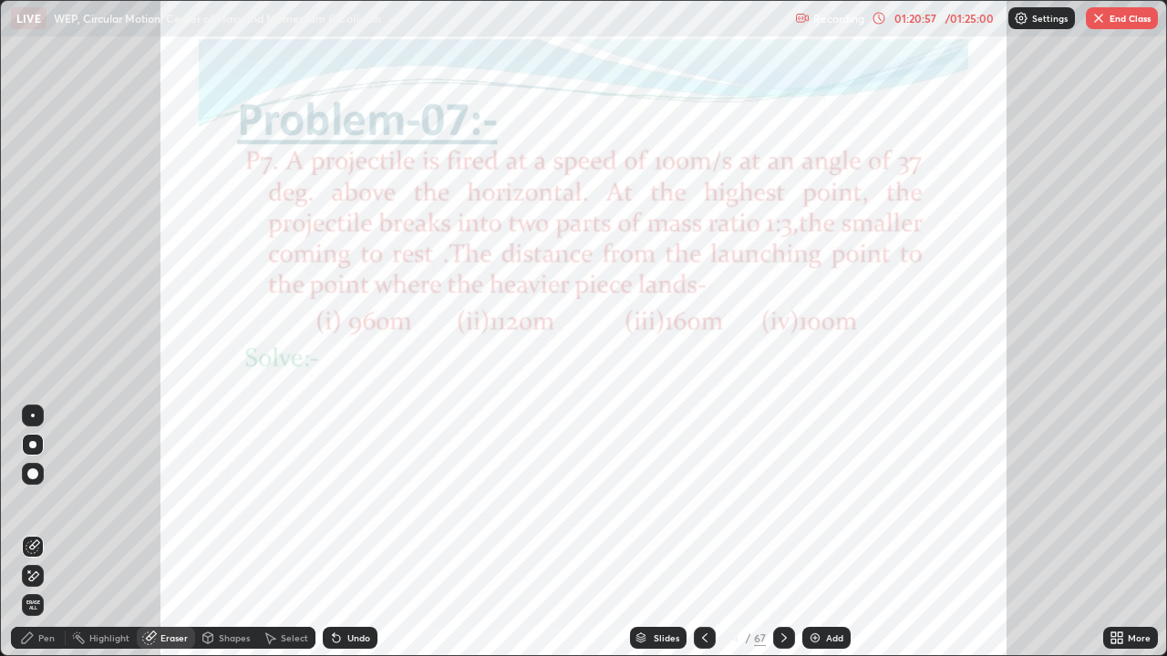
click at [46, 532] on div "Pen" at bounding box center [46, 638] width 16 height 9
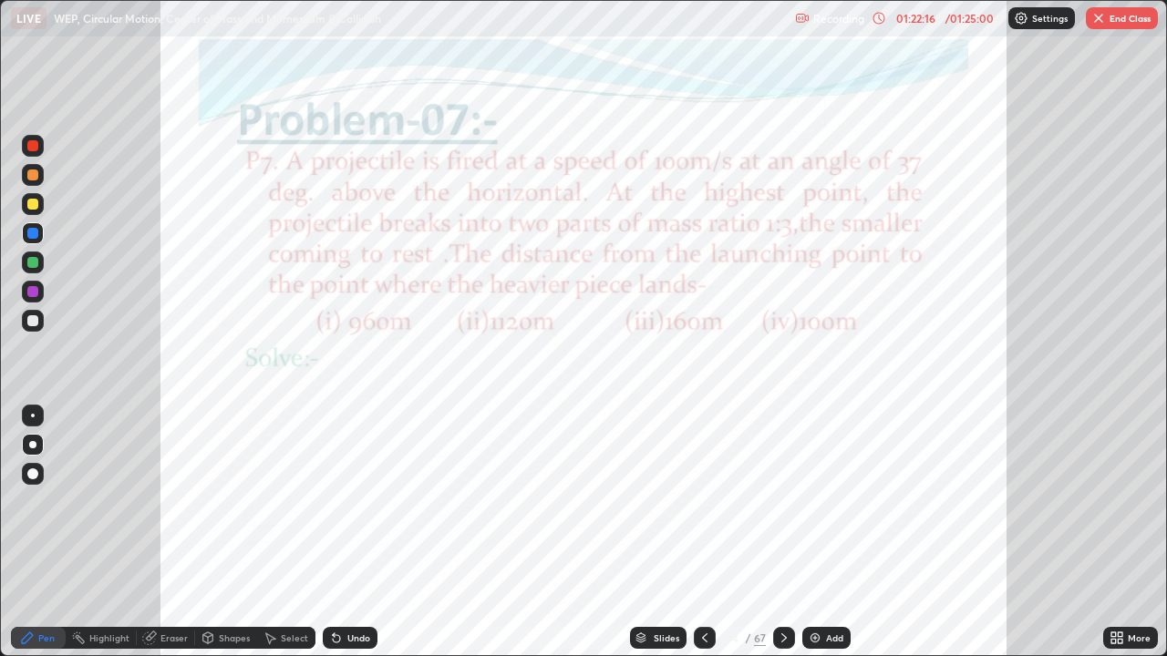
click at [780, 532] on icon at bounding box center [784, 638] width 15 height 15
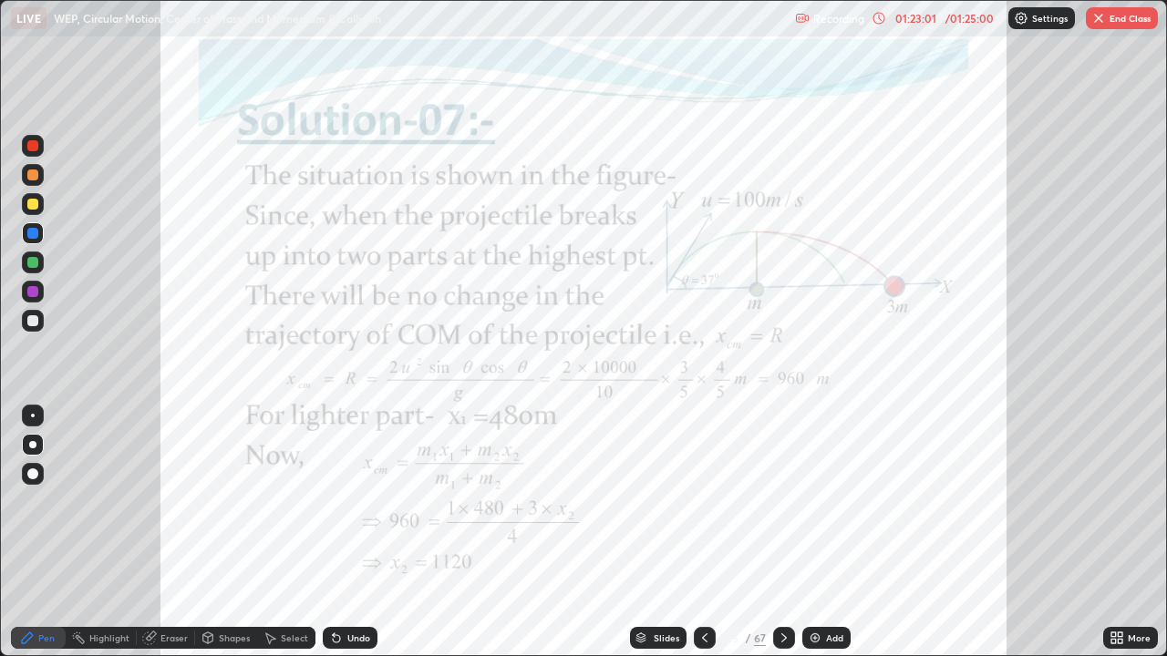
click at [1117, 28] on button "End Class" at bounding box center [1122, 18] width 72 height 22
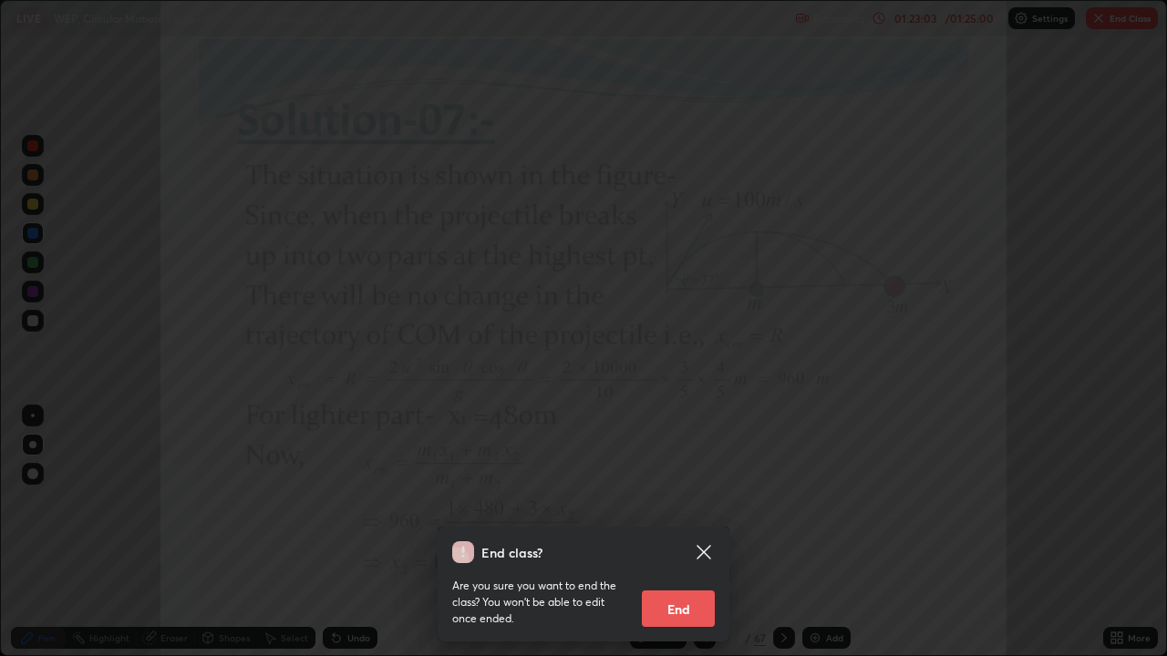
click at [689, 532] on button "End" at bounding box center [678, 609] width 73 height 36
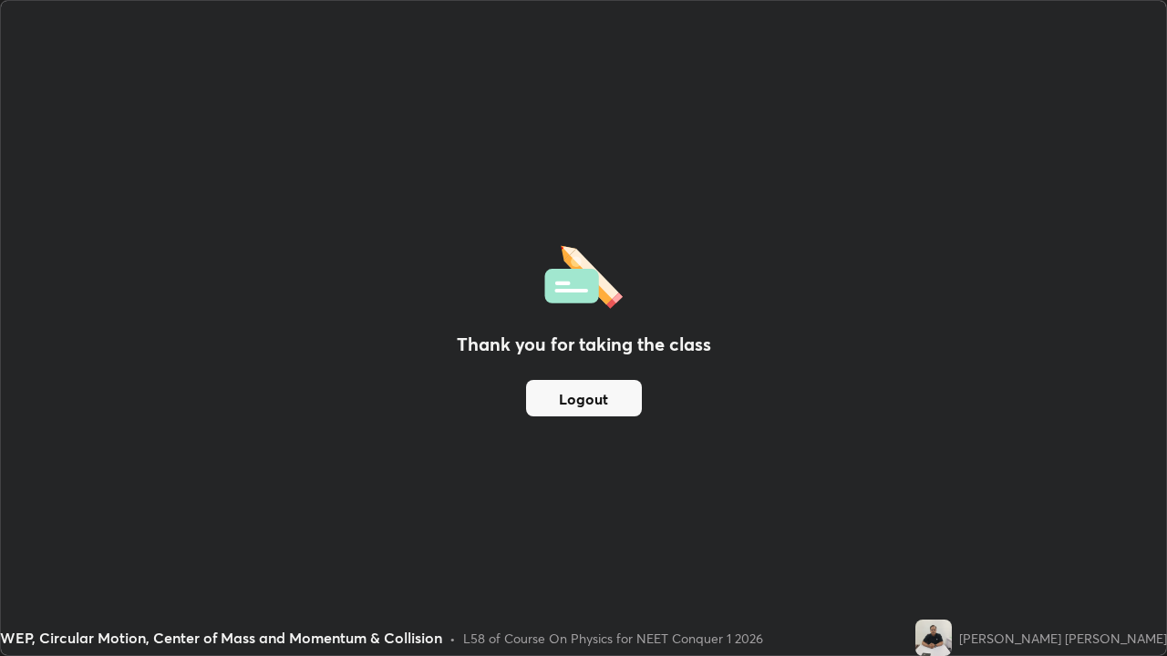
click at [618, 407] on button "Logout" at bounding box center [584, 398] width 116 height 36
click at [603, 406] on button "Logout" at bounding box center [584, 398] width 116 height 36
click at [592, 400] on button "Logout" at bounding box center [584, 398] width 116 height 36
click at [583, 402] on button "Logout" at bounding box center [584, 398] width 116 height 36
click at [565, 403] on button "Logout" at bounding box center [584, 398] width 116 height 36
